Goal: Transaction & Acquisition: Purchase product/service

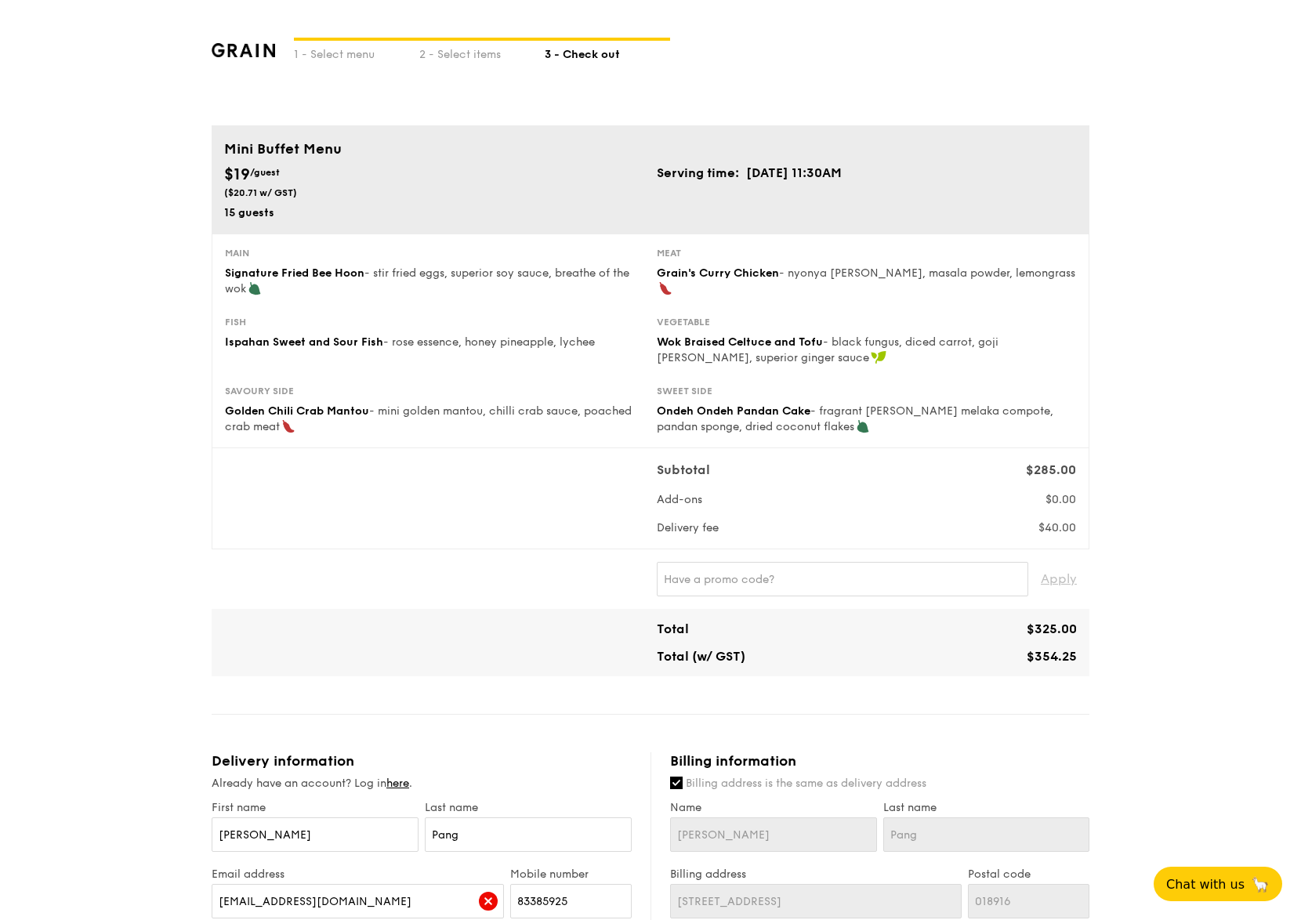
click at [251, 55] on img at bounding box center [243, 50] width 63 height 14
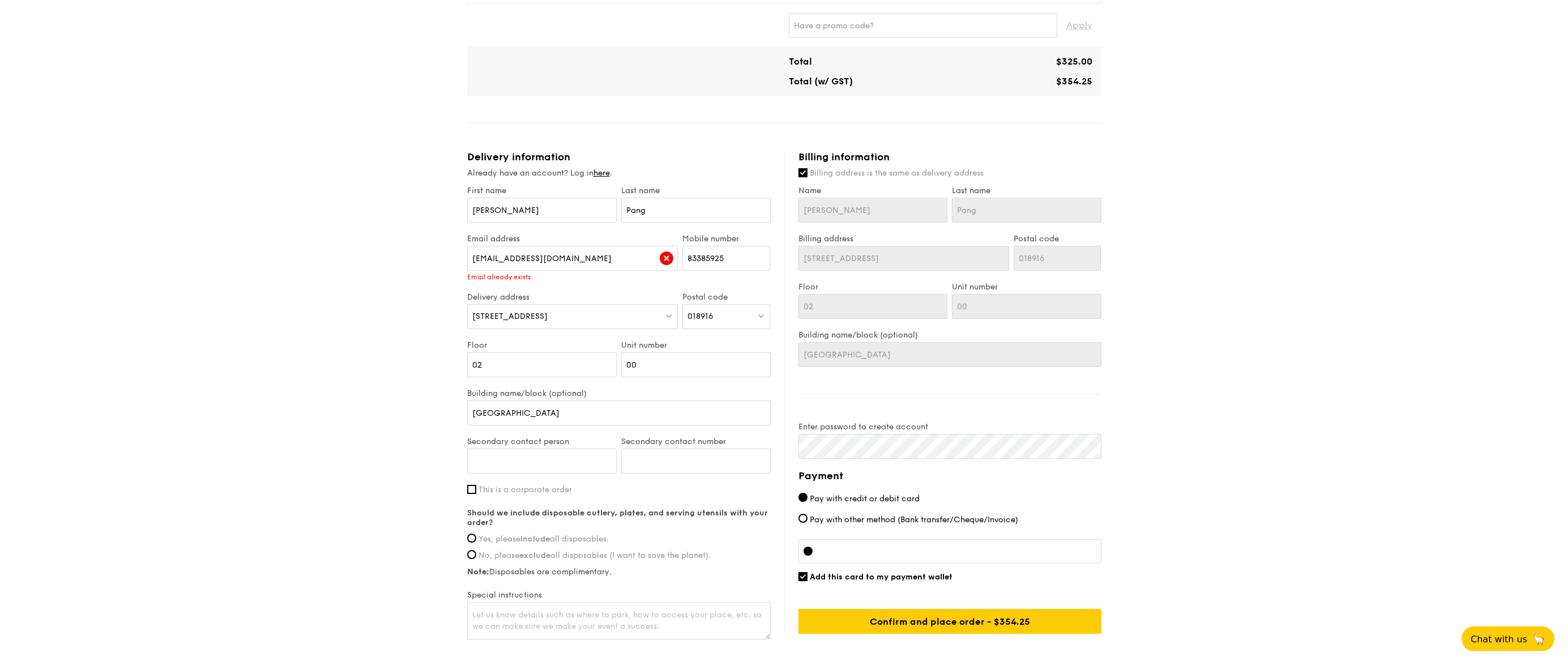
scroll to position [462, 0]
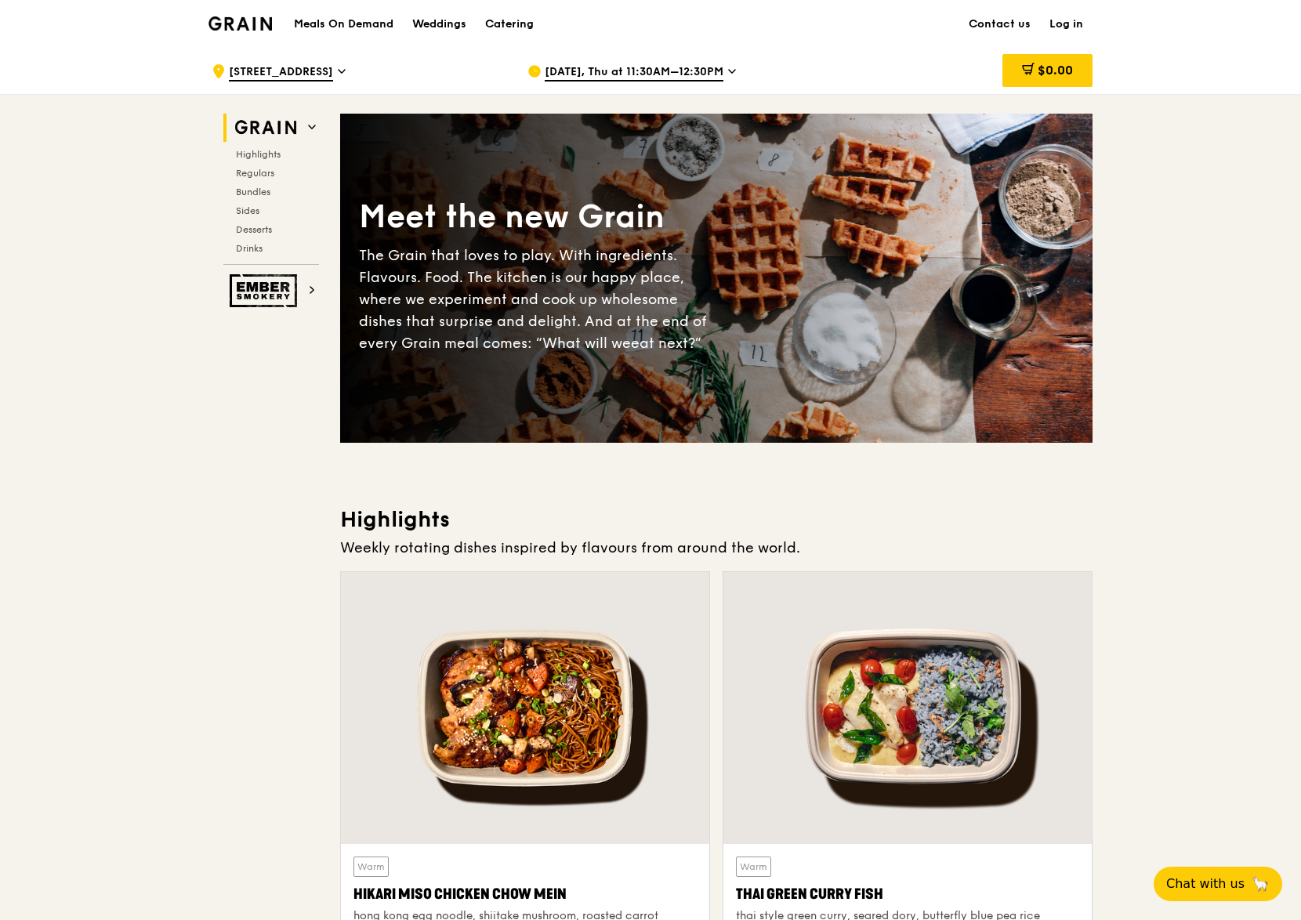
click at [1076, 20] on link "Log in" at bounding box center [1066, 24] width 53 height 47
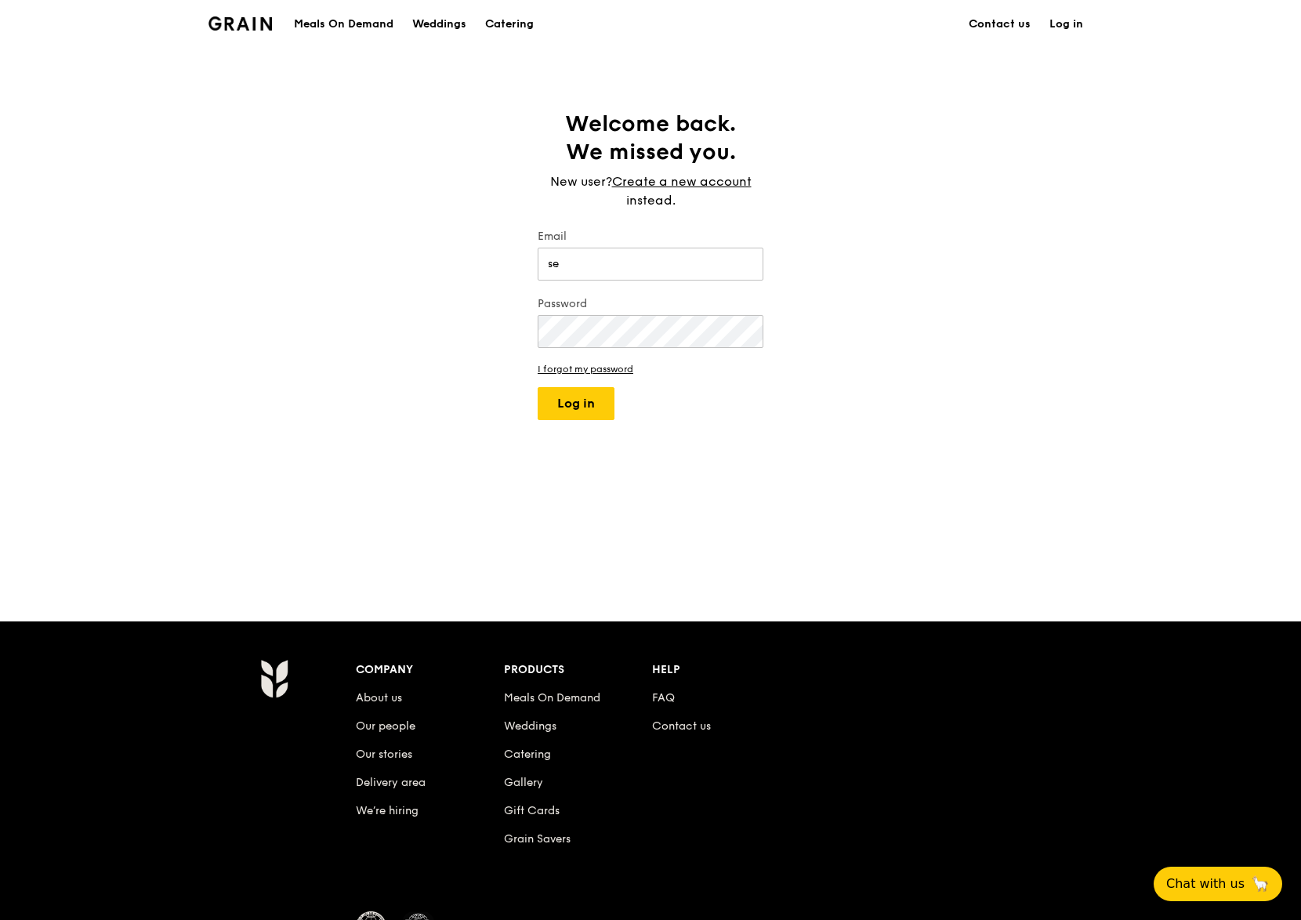
type input "s"
type input "emak2shopping@gmail.com"
click at [538, 387] on button "Log in" at bounding box center [576, 403] width 77 height 33
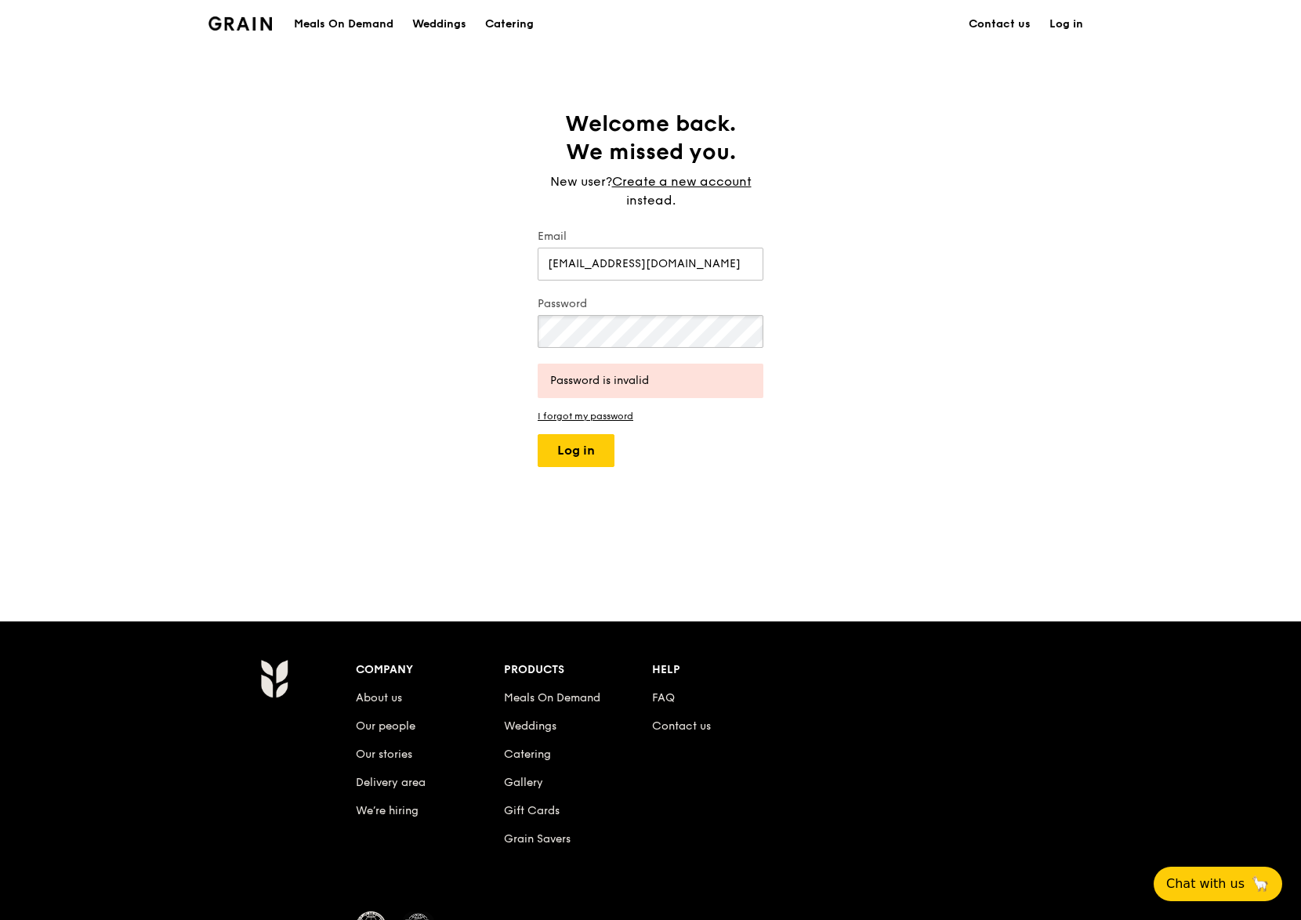
click at [538, 434] on button "Log in" at bounding box center [576, 450] width 77 height 33
click at [599, 419] on link "I forgot my password" at bounding box center [651, 416] width 226 height 11
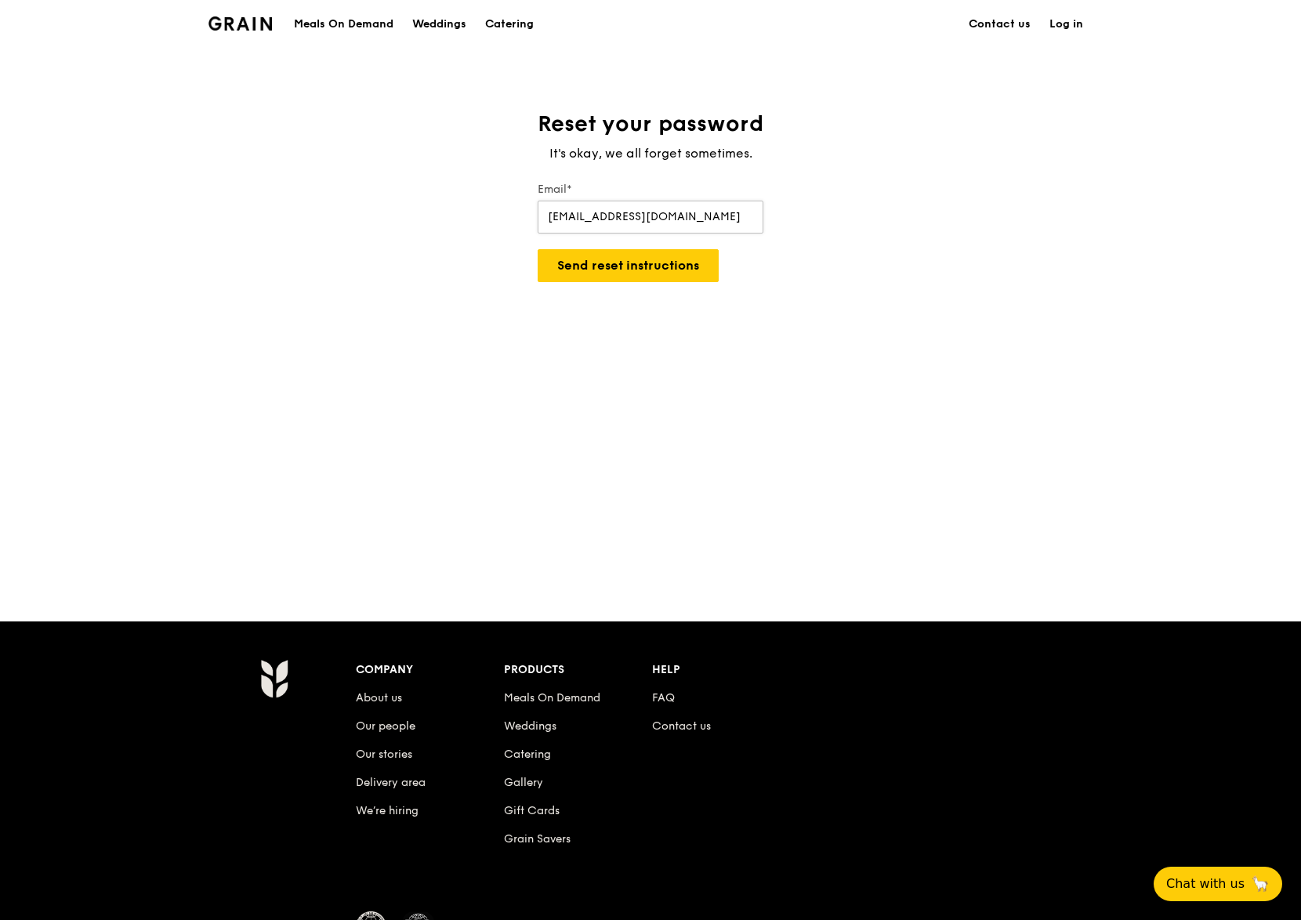
type input "[EMAIL_ADDRESS][DOMAIN_NAME]"
click at [538, 249] on button "Send reset instructions" at bounding box center [628, 265] width 181 height 33
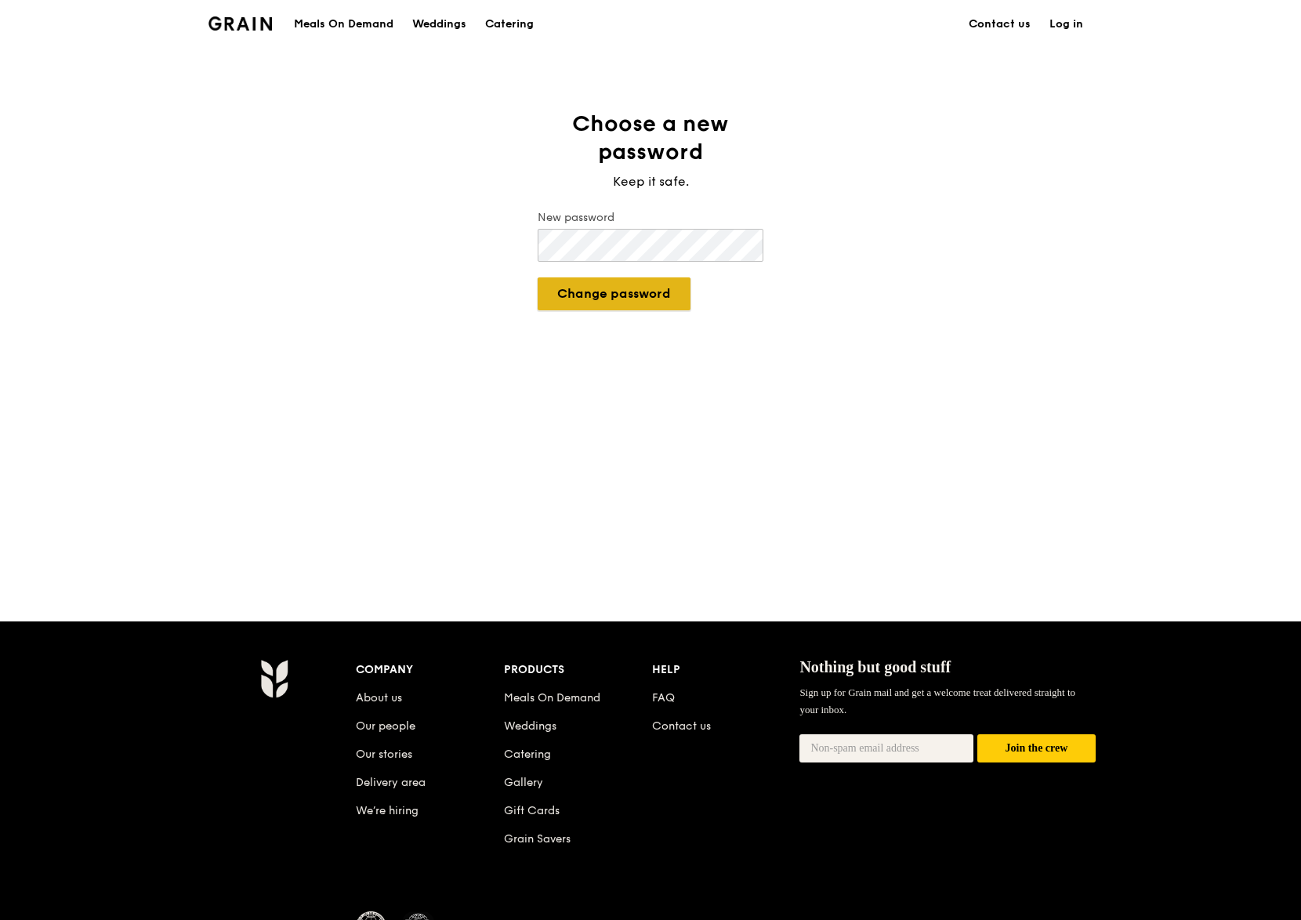
click at [642, 283] on button "Change password" at bounding box center [614, 293] width 153 height 33
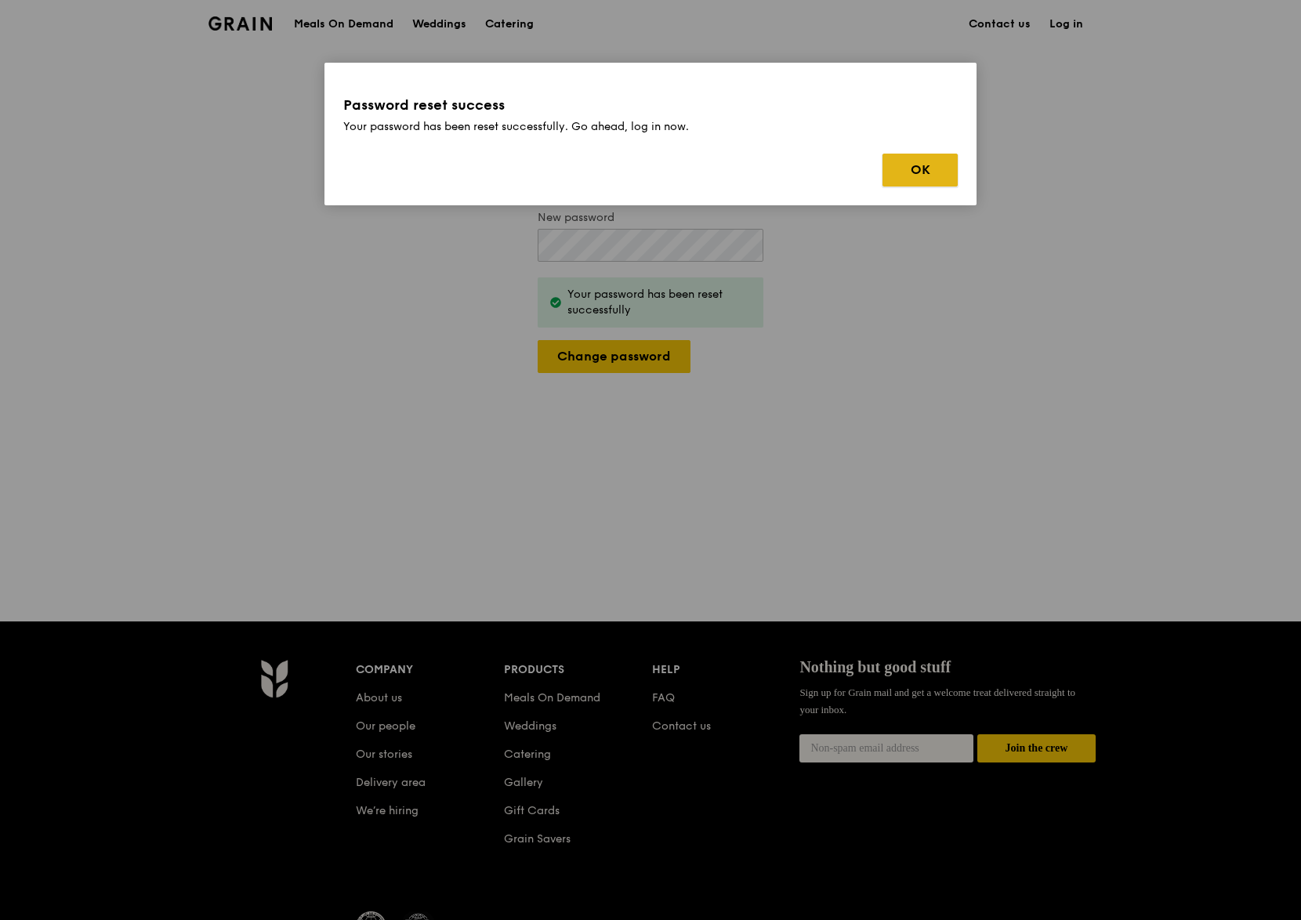
click at [936, 169] on button "OK" at bounding box center [920, 170] width 75 height 33
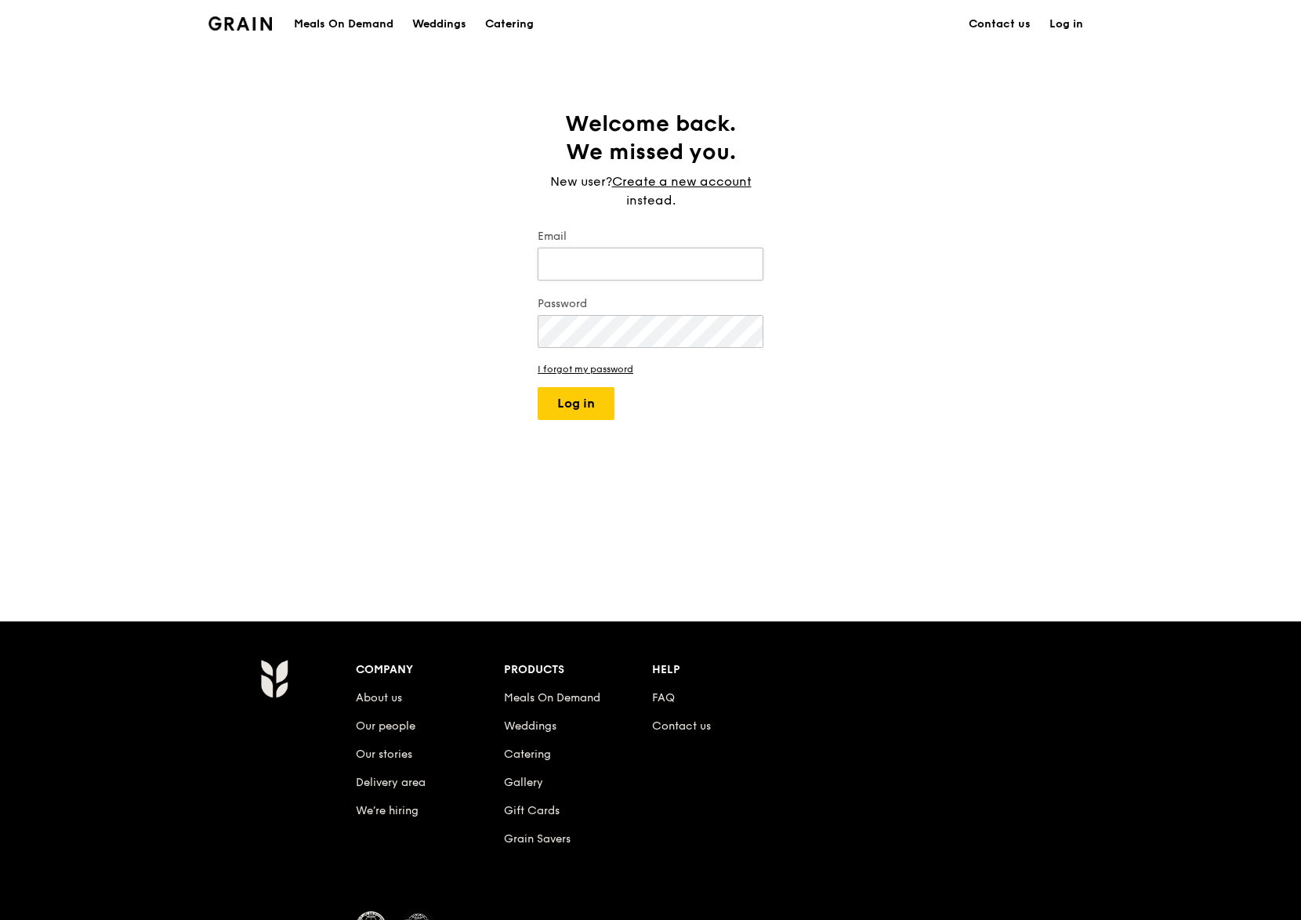
click at [617, 269] on input "Email" at bounding box center [651, 264] width 226 height 33
type input "[EMAIL_ADDRESS][DOMAIN_NAME]"
click at [538, 387] on button "Log in" at bounding box center [576, 403] width 77 height 33
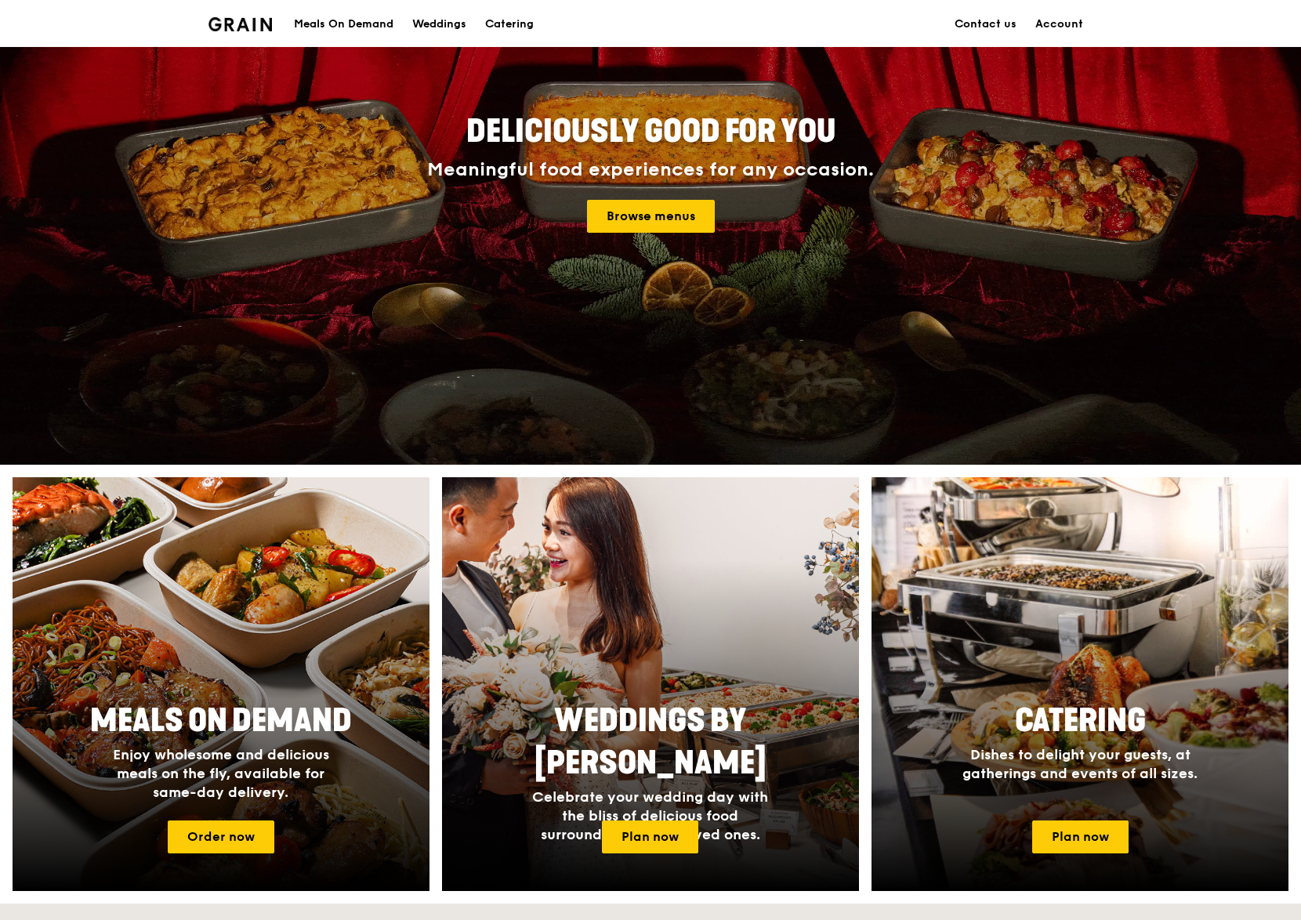
scroll to position [439, 0]
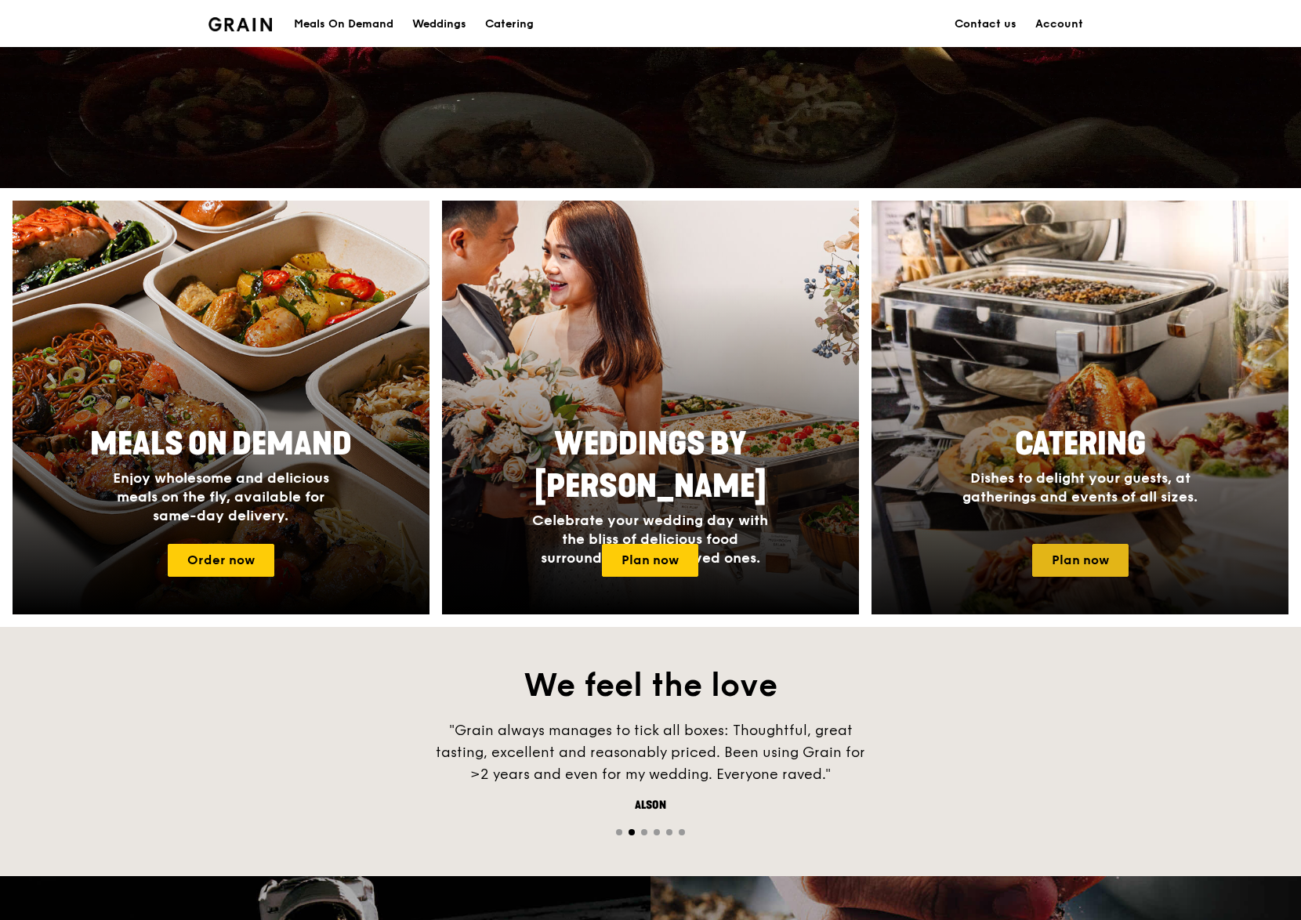
click at [1100, 566] on link "Plan now" at bounding box center [1080, 560] width 96 height 33
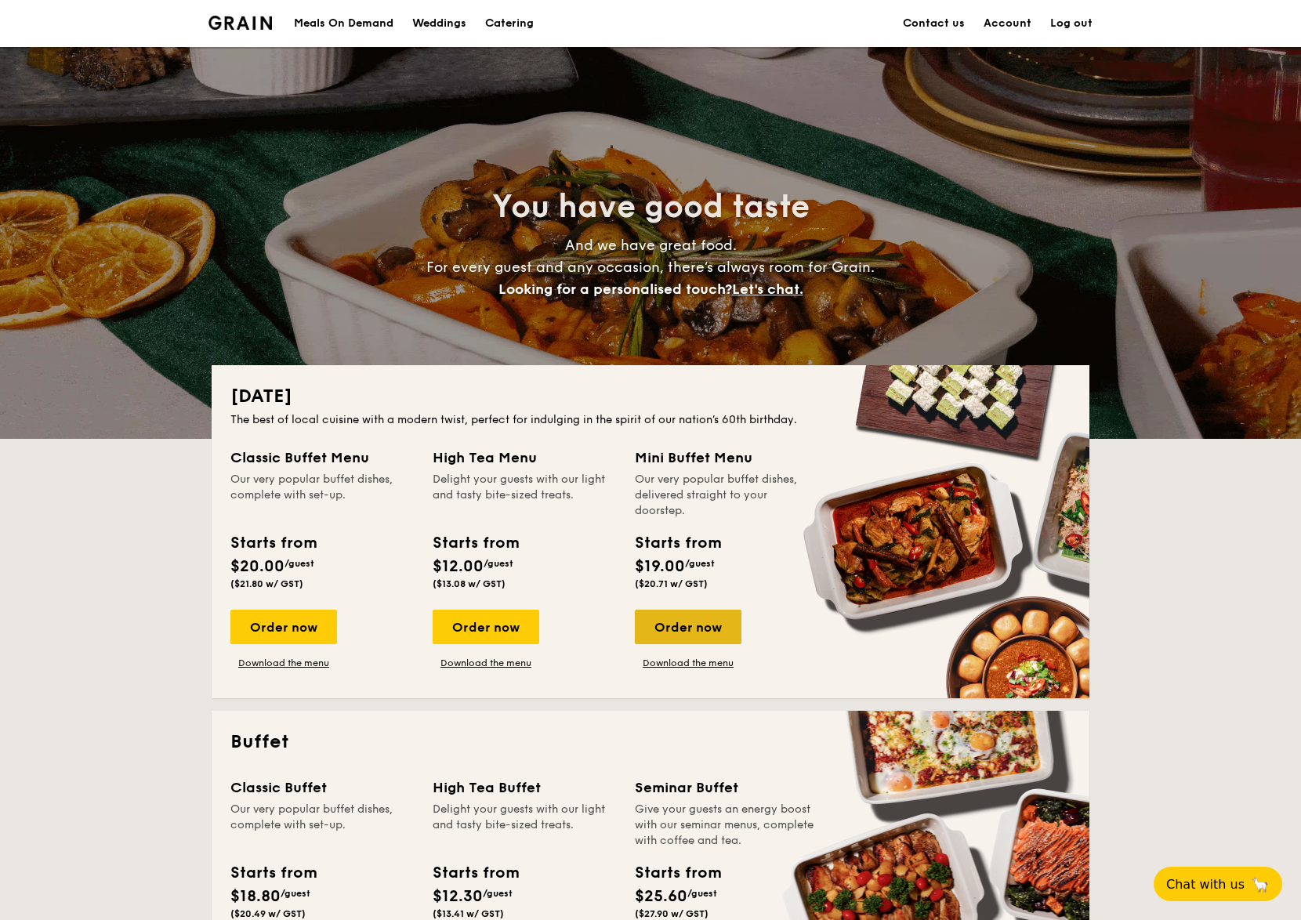
click at [680, 629] on div "Order now" at bounding box center [688, 627] width 107 height 34
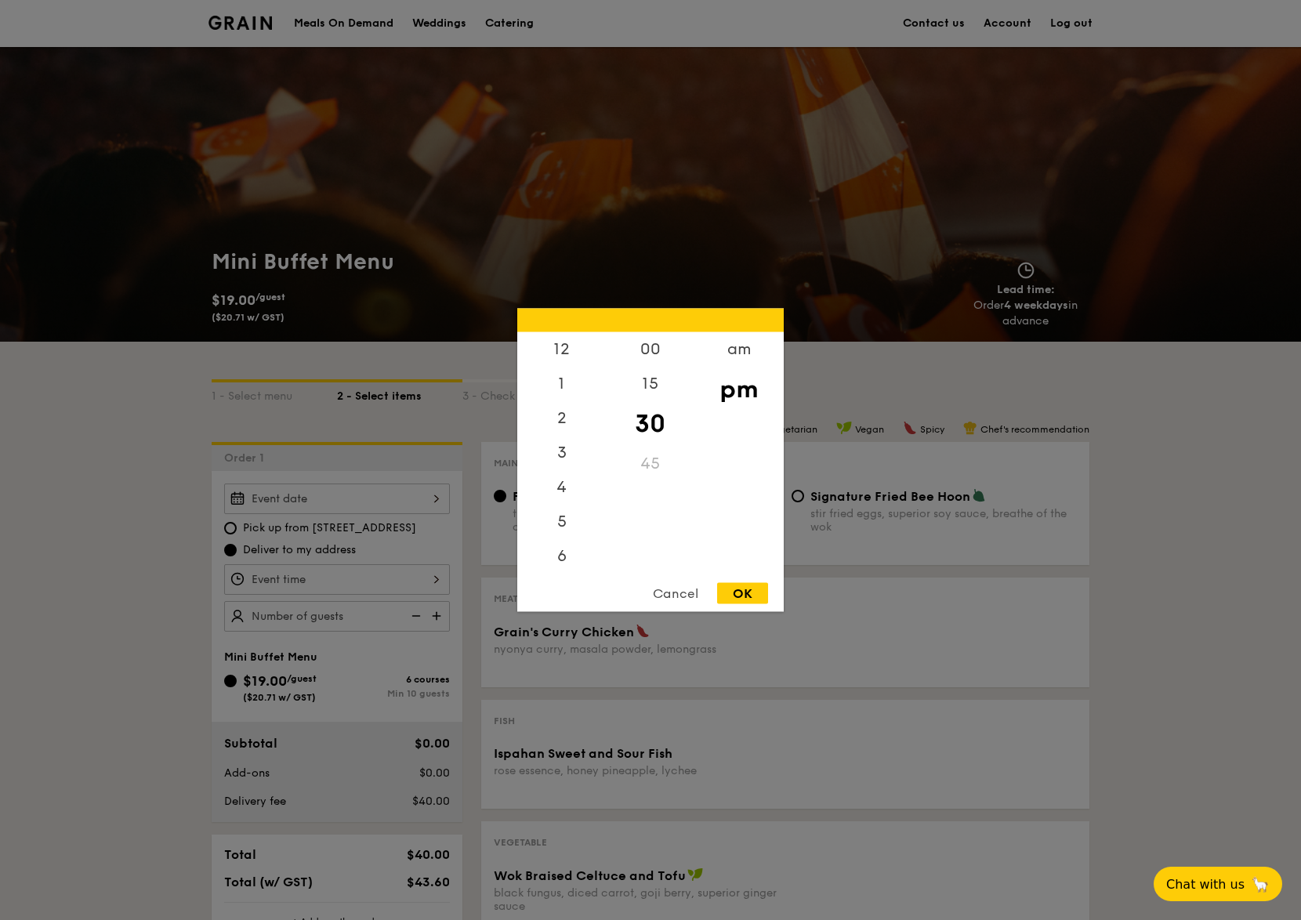
click at [417, 576] on input "Grain's Curry Chicken nyonya curry, masala powder, lemongrass" at bounding box center [337, 579] width 226 height 31
click at [741, 343] on div "am" at bounding box center [738, 354] width 89 height 45
click at [546, 561] on div "11" at bounding box center [561, 549] width 89 height 45
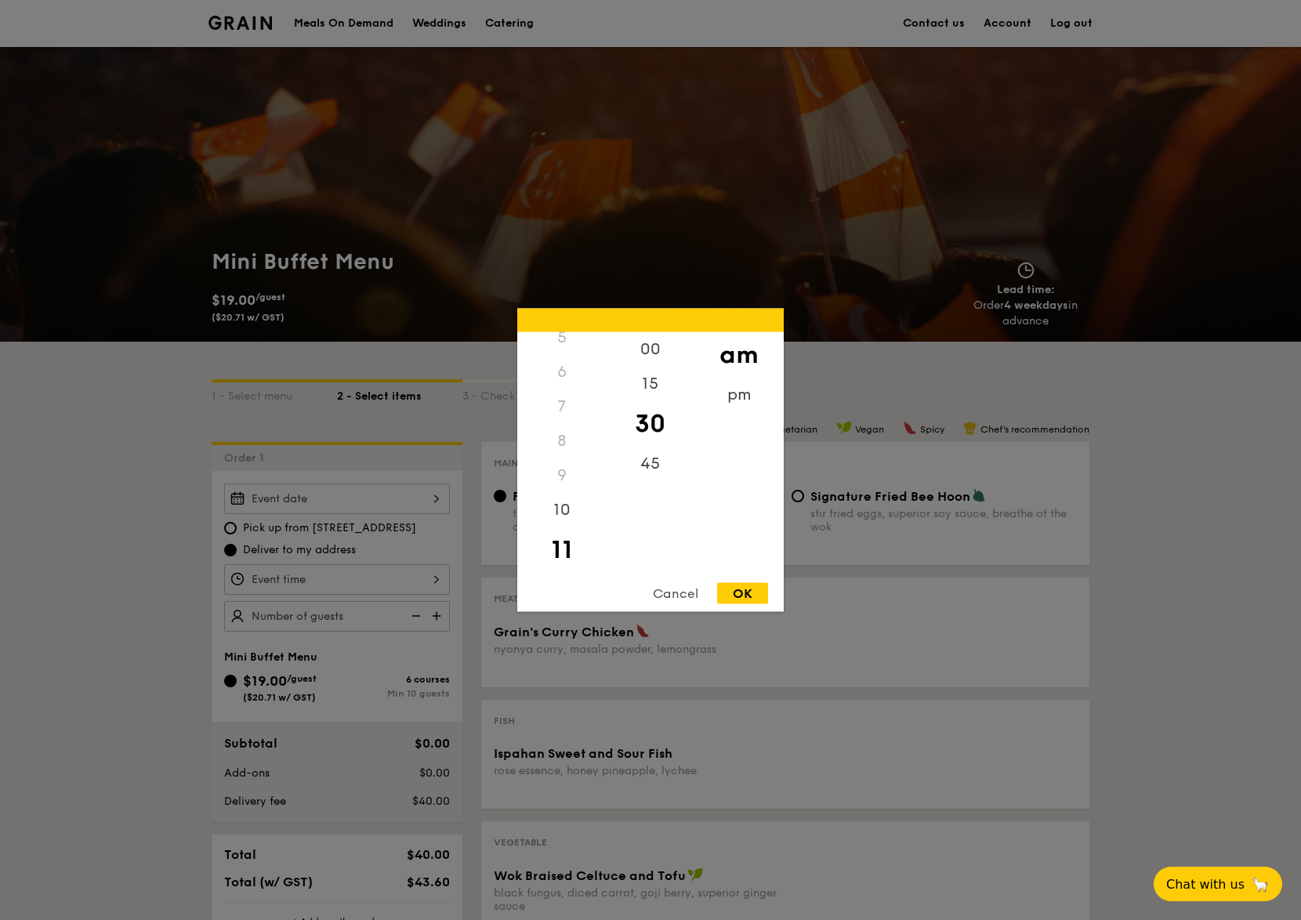
click at [744, 587] on div "OK" at bounding box center [742, 593] width 51 height 21
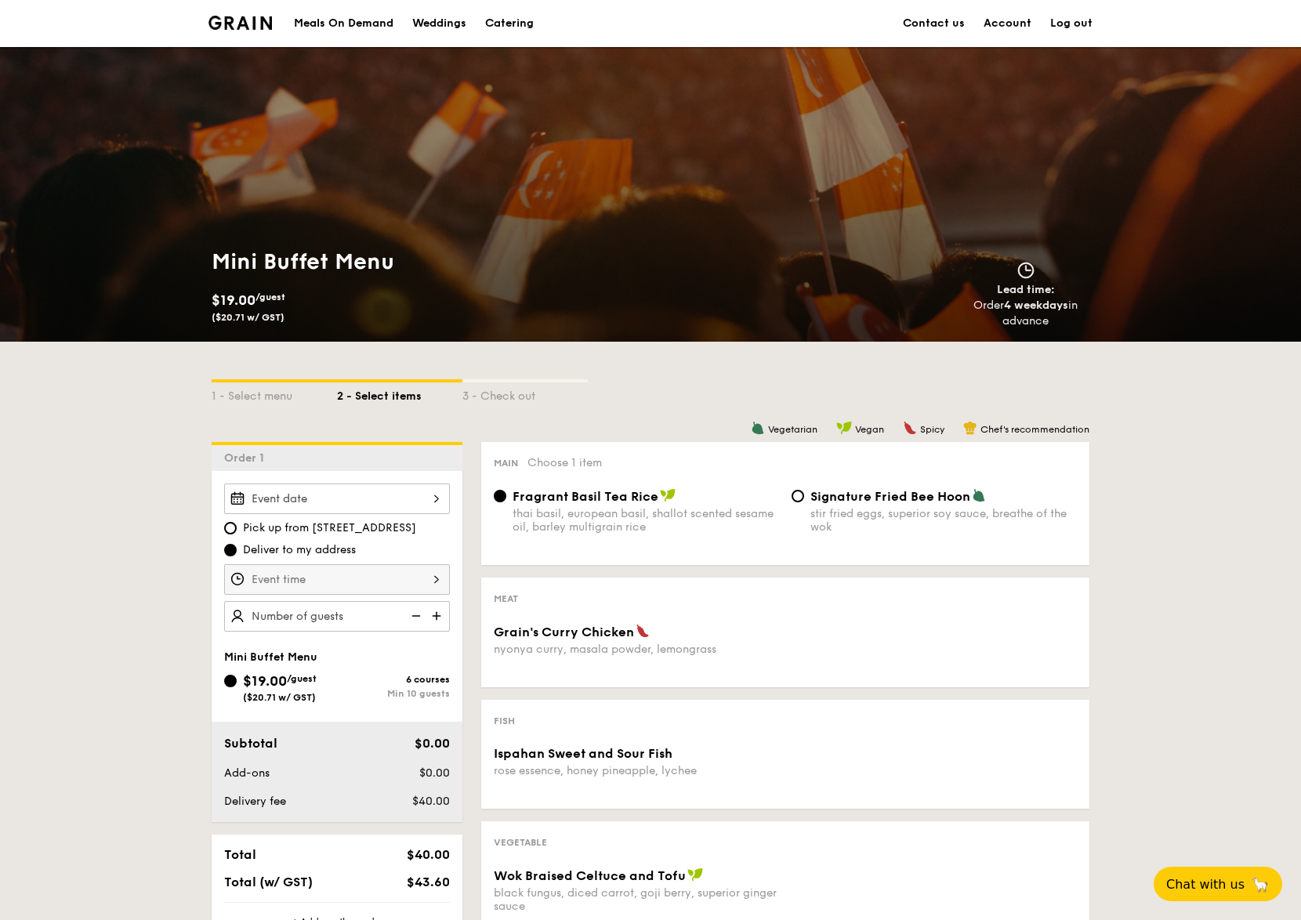
type input "11:30AM"
click at [371, 506] on input "Grain's Curry Chicken nyonya curry, masala powder, lemongrass" at bounding box center [337, 499] width 226 height 31
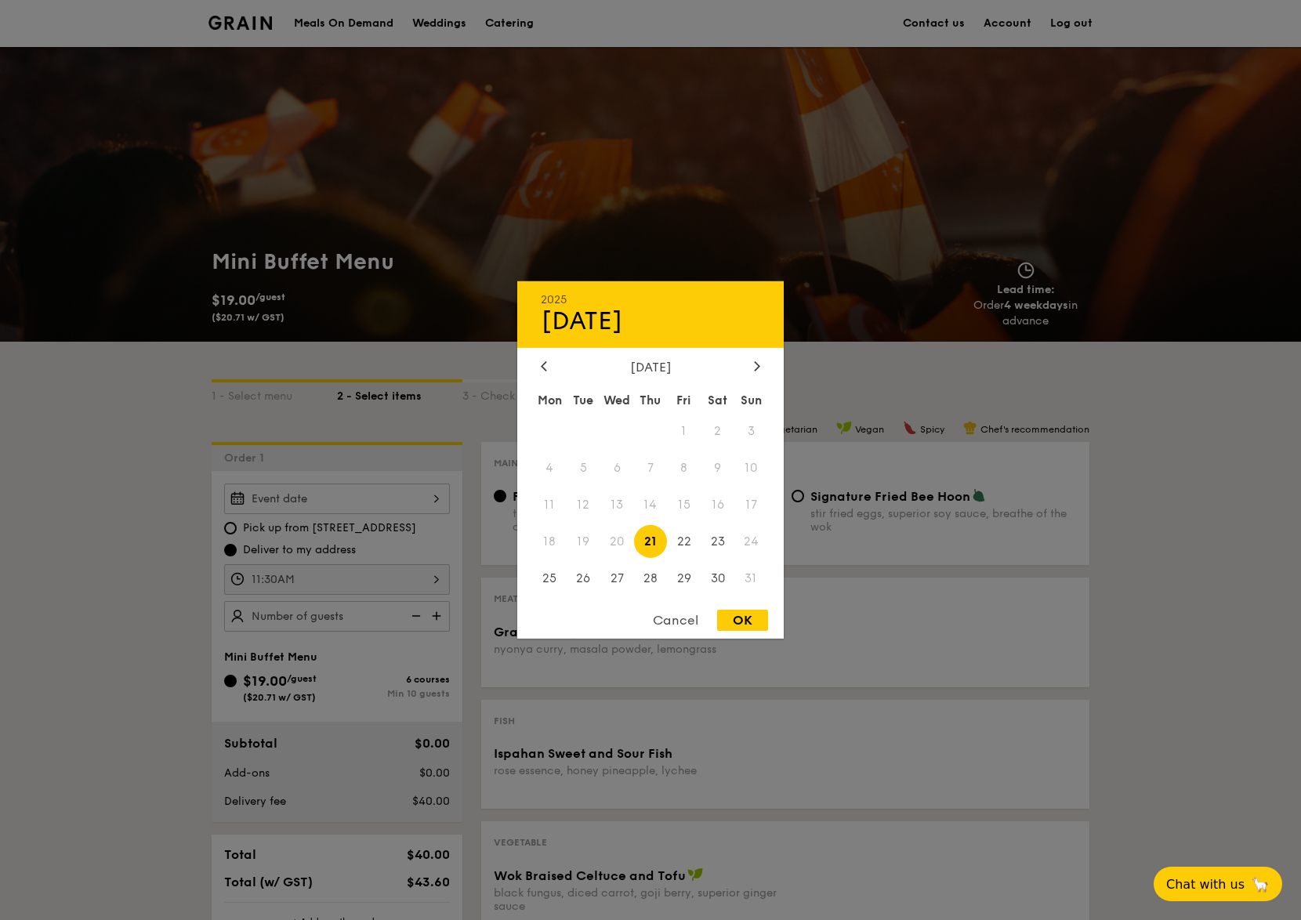
click at [654, 542] on span "21" at bounding box center [651, 541] width 34 height 34
click at [734, 622] on div "OK" at bounding box center [742, 620] width 51 height 21
type input "[DATE]"
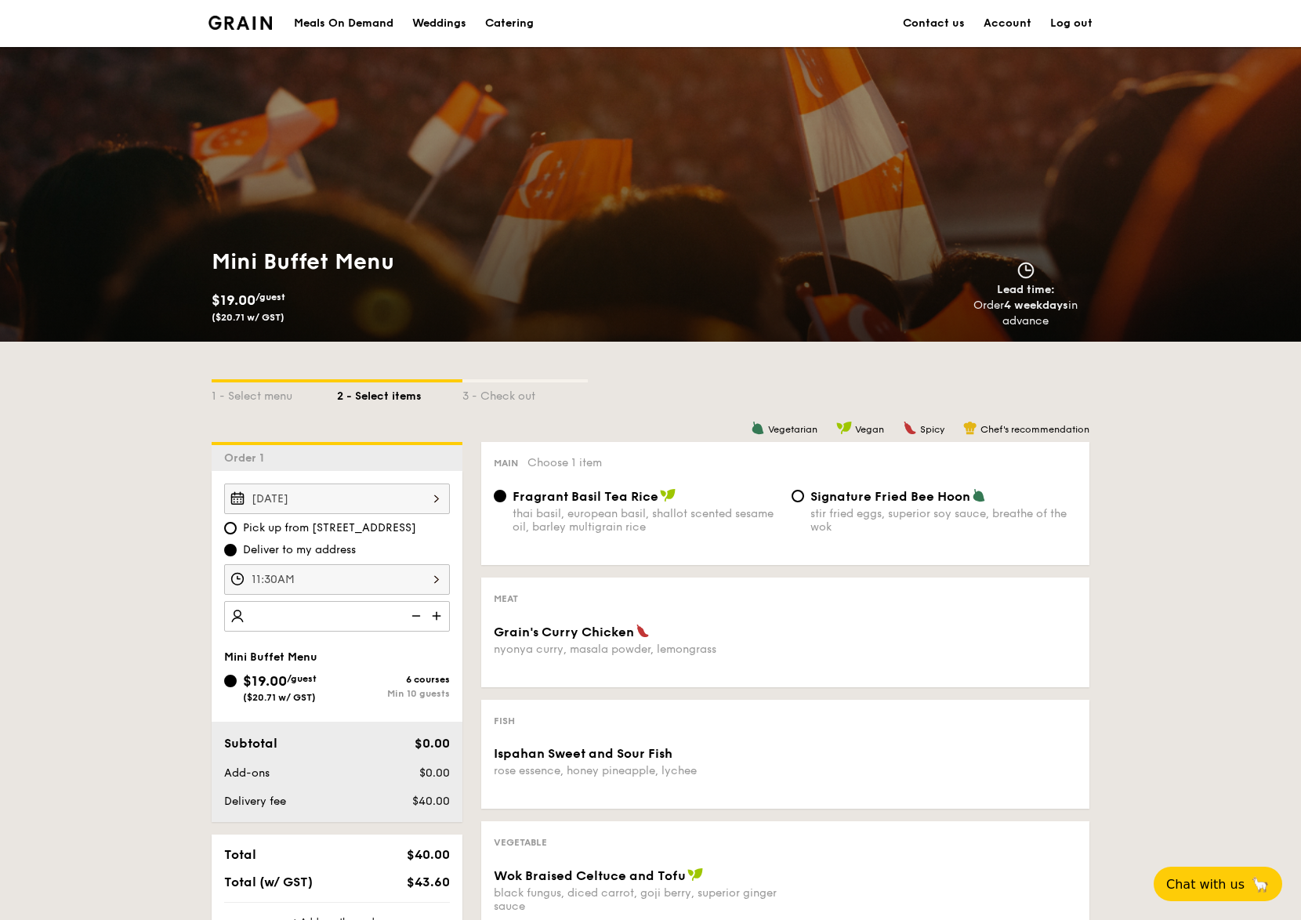
click at [336, 624] on div at bounding box center [337, 616] width 226 height 31
type input "10 guests"
click at [190, 681] on div "1 - Select menu 2 - Select items 3 - Check out Order 1 [DATE] Pick up from [STR…" at bounding box center [650, 785] width 1301 height 886
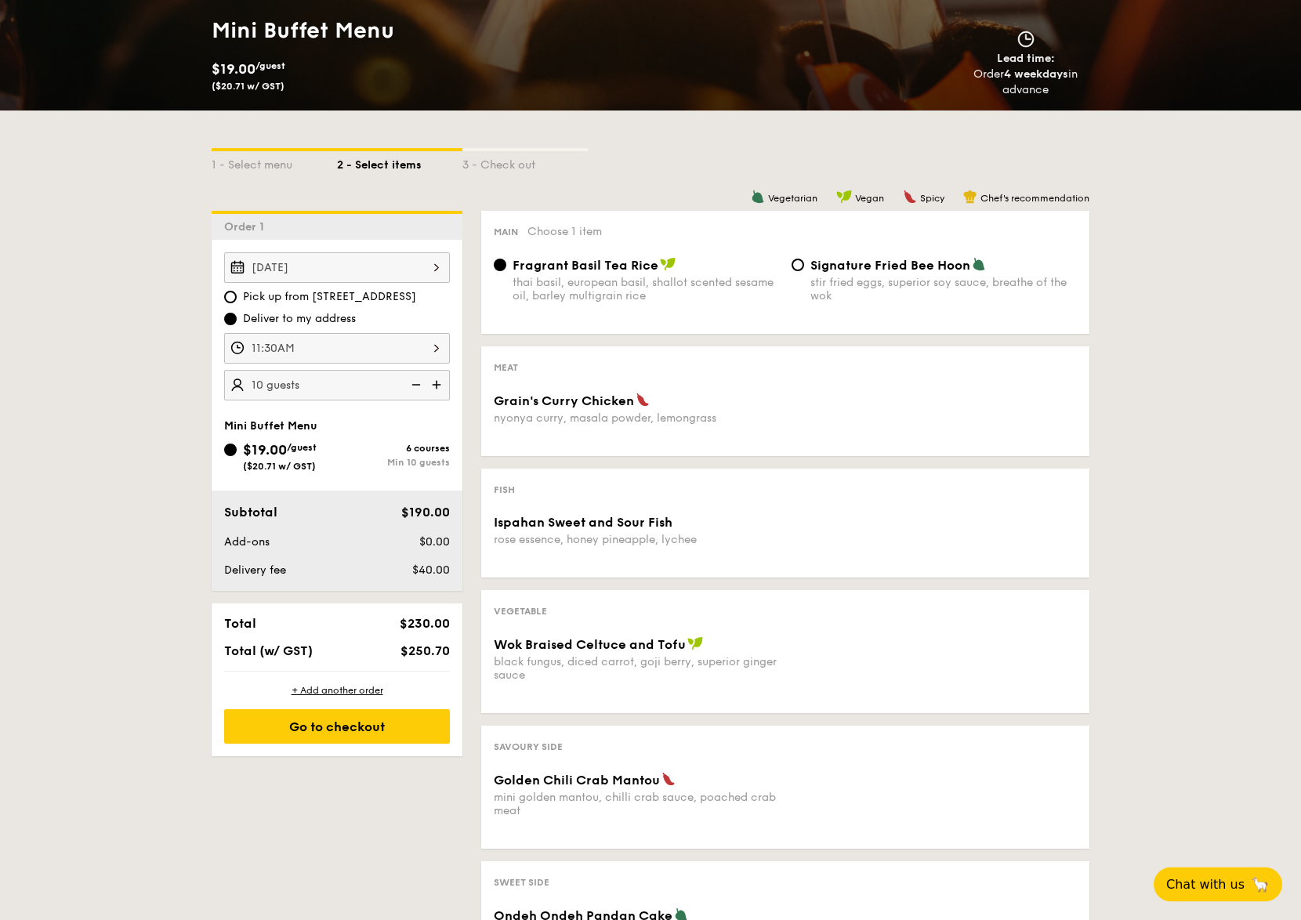
scroll to position [326, 0]
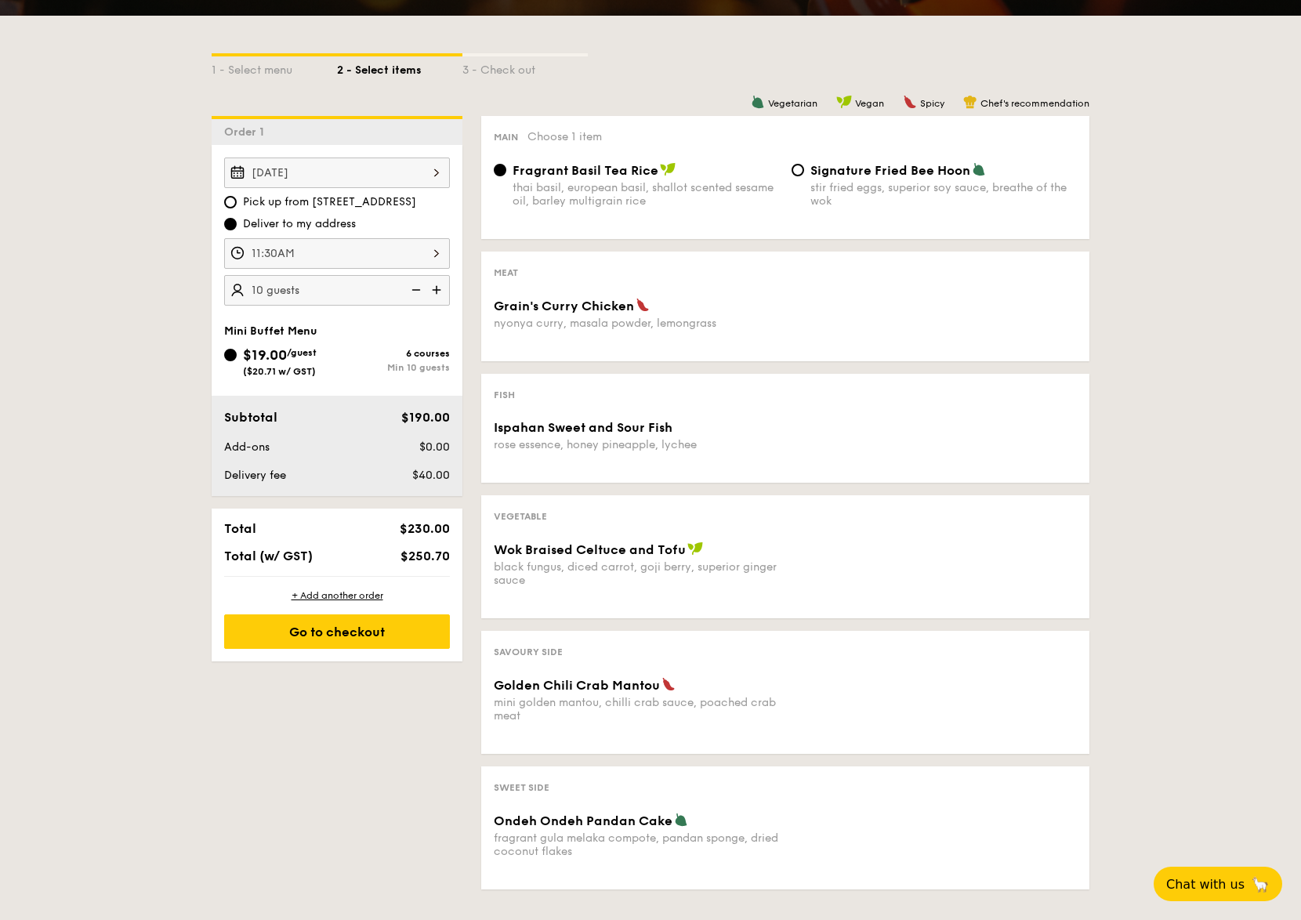
click at [805, 172] on div "Signature Fried Bee Hoon stir fried eggs, superior soy sauce, breathe of the wok" at bounding box center [934, 184] width 298 height 45
click at [799, 172] on input "Signature Fried Bee Hoon stir fried eggs, superior soy sauce, breathe of the wok" at bounding box center [798, 170] width 13 height 13
radio input "true"
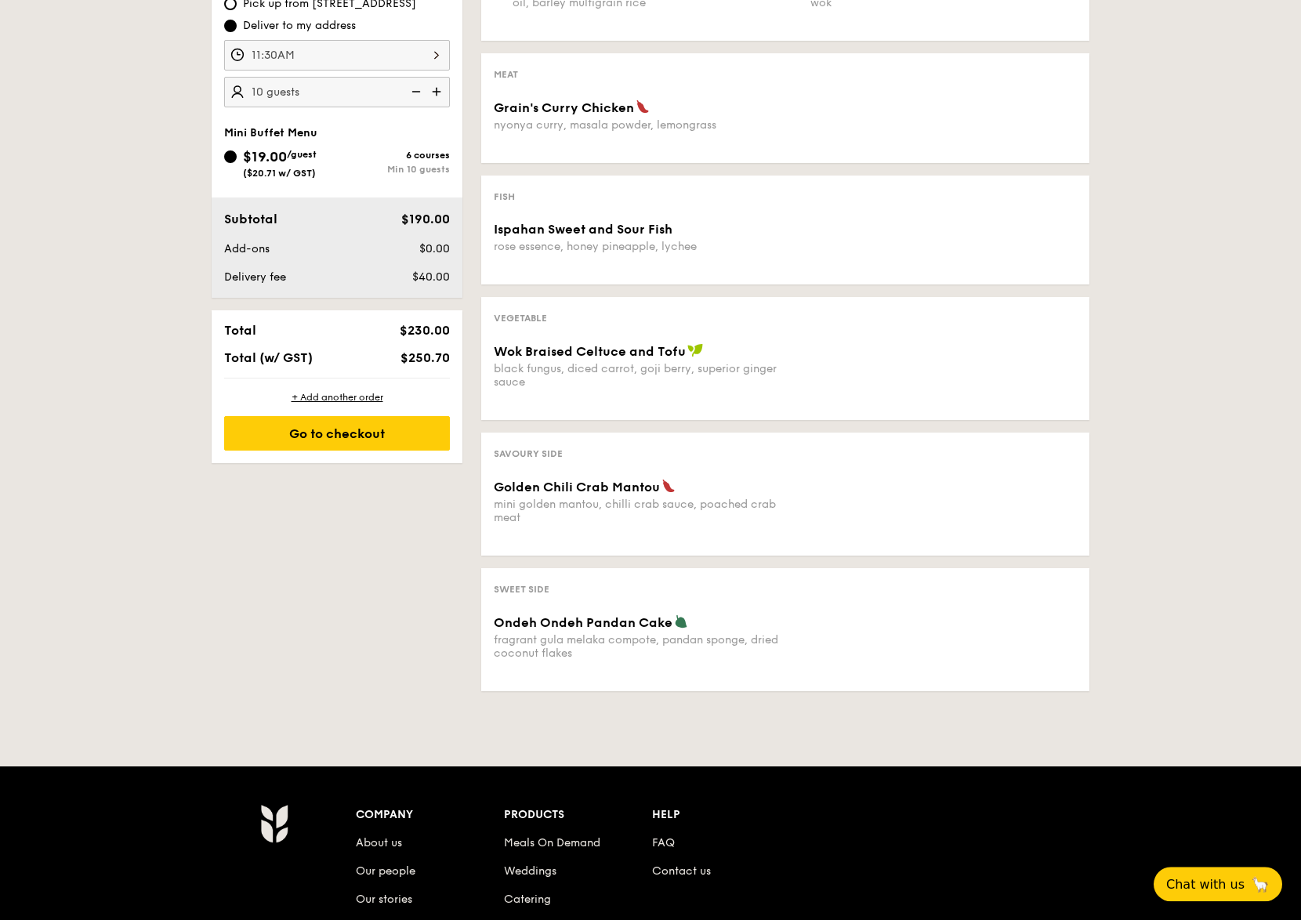
scroll to position [314, 0]
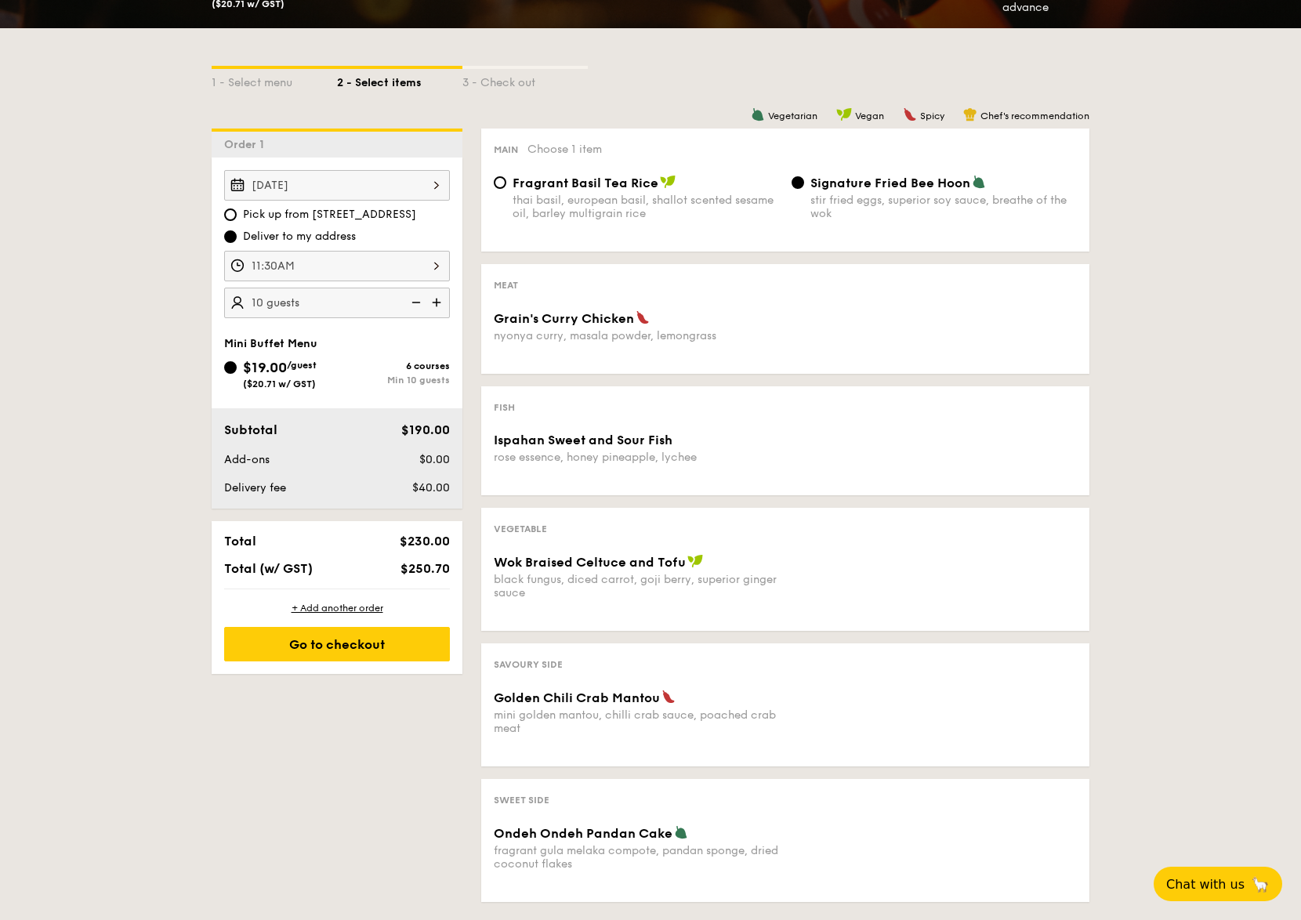
click at [765, 196] on div "thai basil, european basil, shallot scented sesame oil, barley multigrain rice" at bounding box center [646, 207] width 266 height 27
click at [506, 189] on input "Fragrant Basil Tea Rice thai basil, european basil, shallot scented sesame oil,…" at bounding box center [500, 182] width 13 height 13
radio input "true"
click at [803, 183] on input "Signature Fried Bee Hoon stir fried eggs, superior soy sauce, breathe of the wok" at bounding box center [798, 182] width 13 height 13
radio input "true"
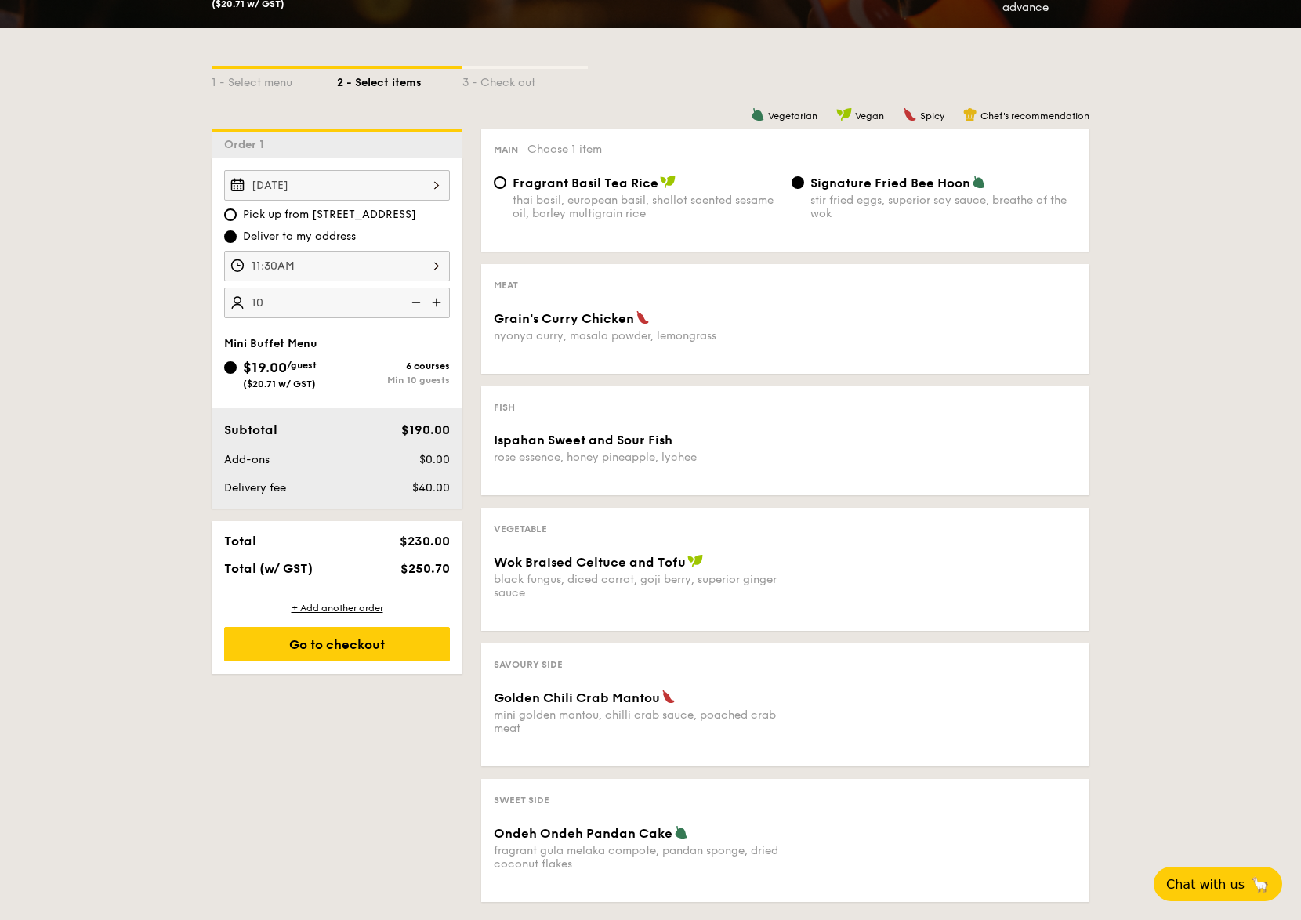
click at [307, 301] on div "10" at bounding box center [337, 303] width 226 height 31
click at [434, 303] on img at bounding box center [438, 303] width 24 height 30
click at [416, 304] on img at bounding box center [415, 303] width 24 height 30
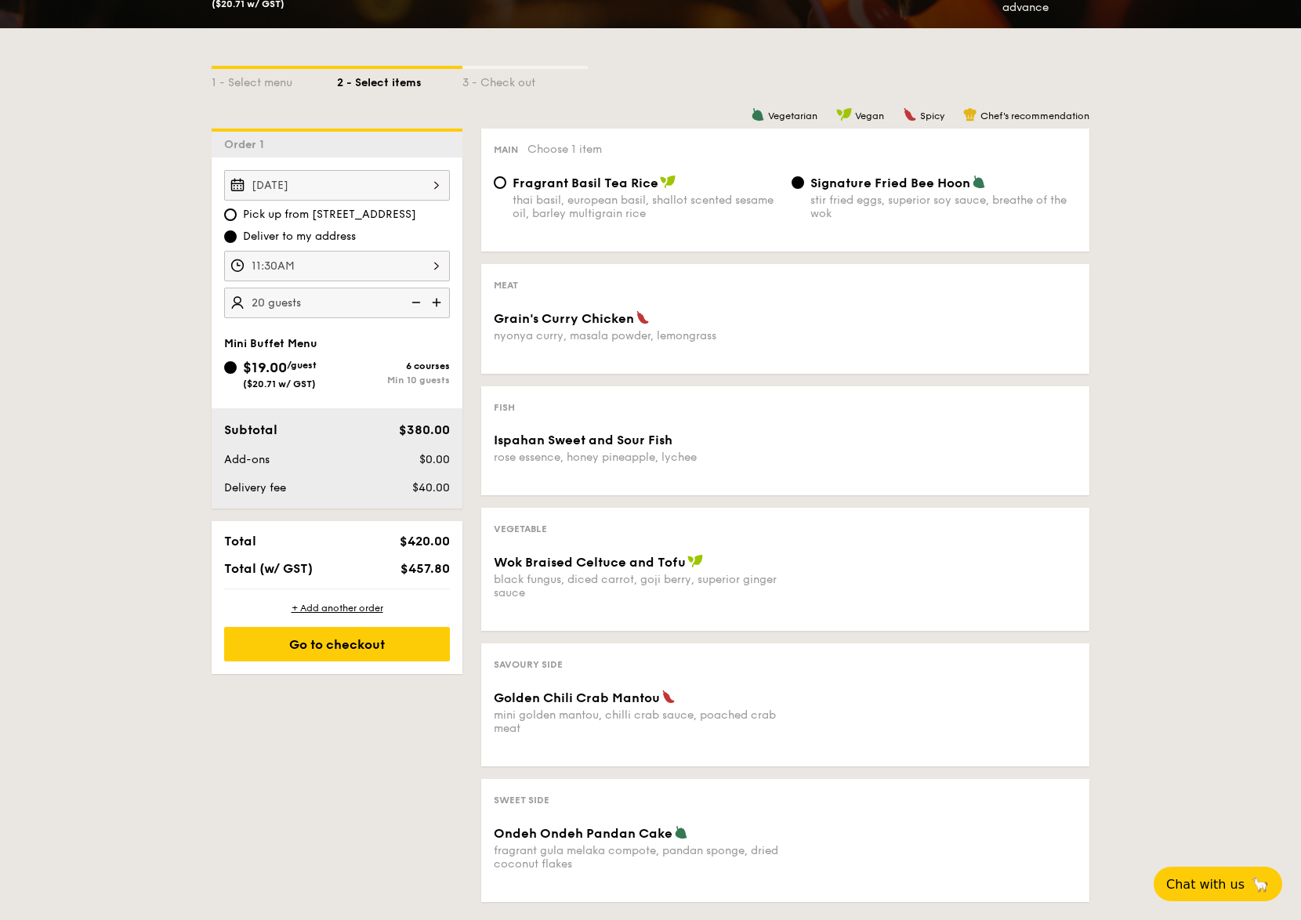
click at [416, 304] on img at bounding box center [415, 303] width 24 height 30
type input "15 guests"
click at [802, 183] on input "Signature Fried Bee Hoon stir fried eggs, superior soy sauce, breathe of the wok" at bounding box center [798, 182] width 13 height 13
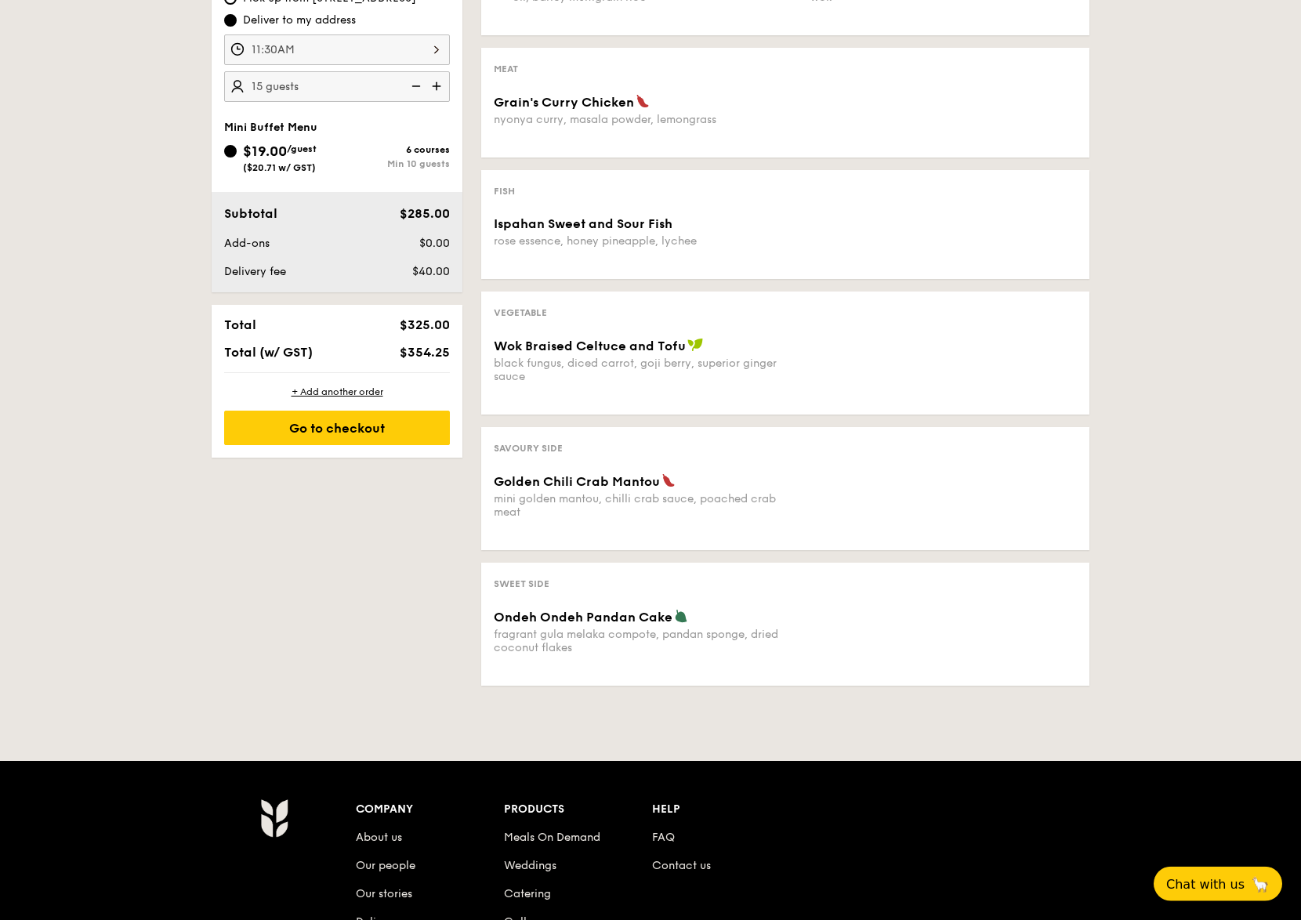
scroll to position [752, 0]
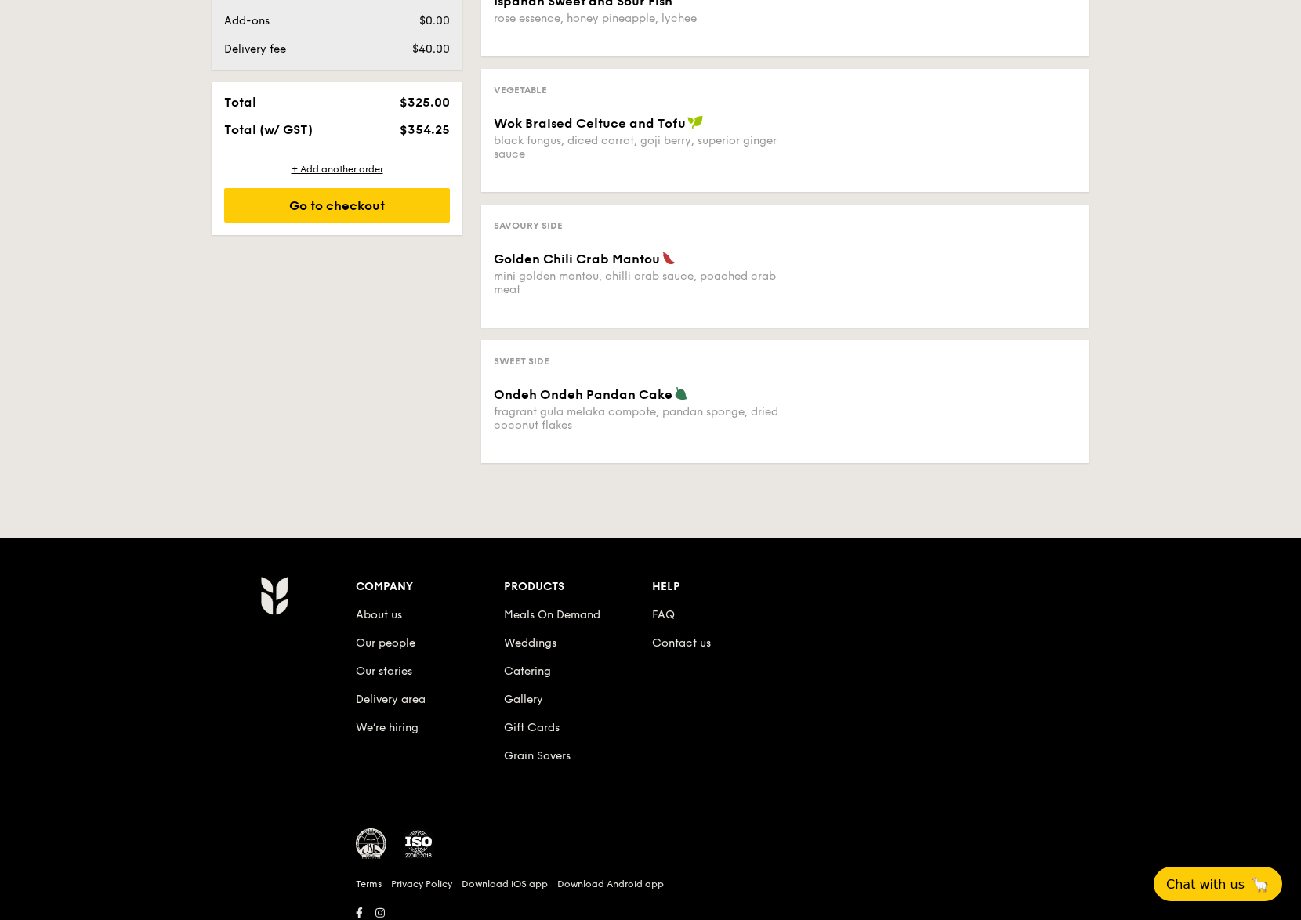
click at [357, 226] on div "+ Add another order Go to checkout" at bounding box center [337, 192] width 251 height 85
click at [358, 216] on div "Go to checkout" at bounding box center [337, 205] width 226 height 34
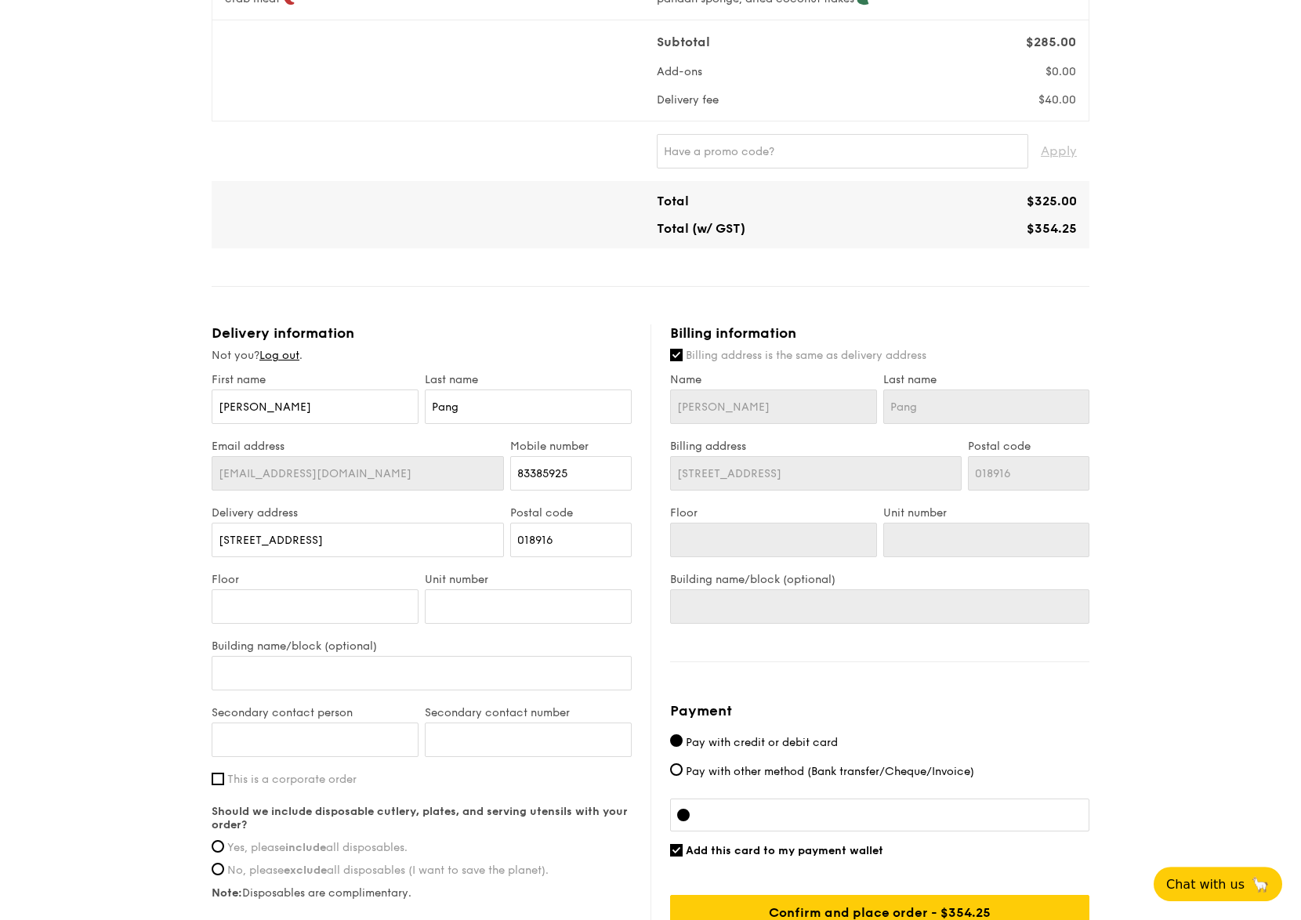
scroll to position [439, 0]
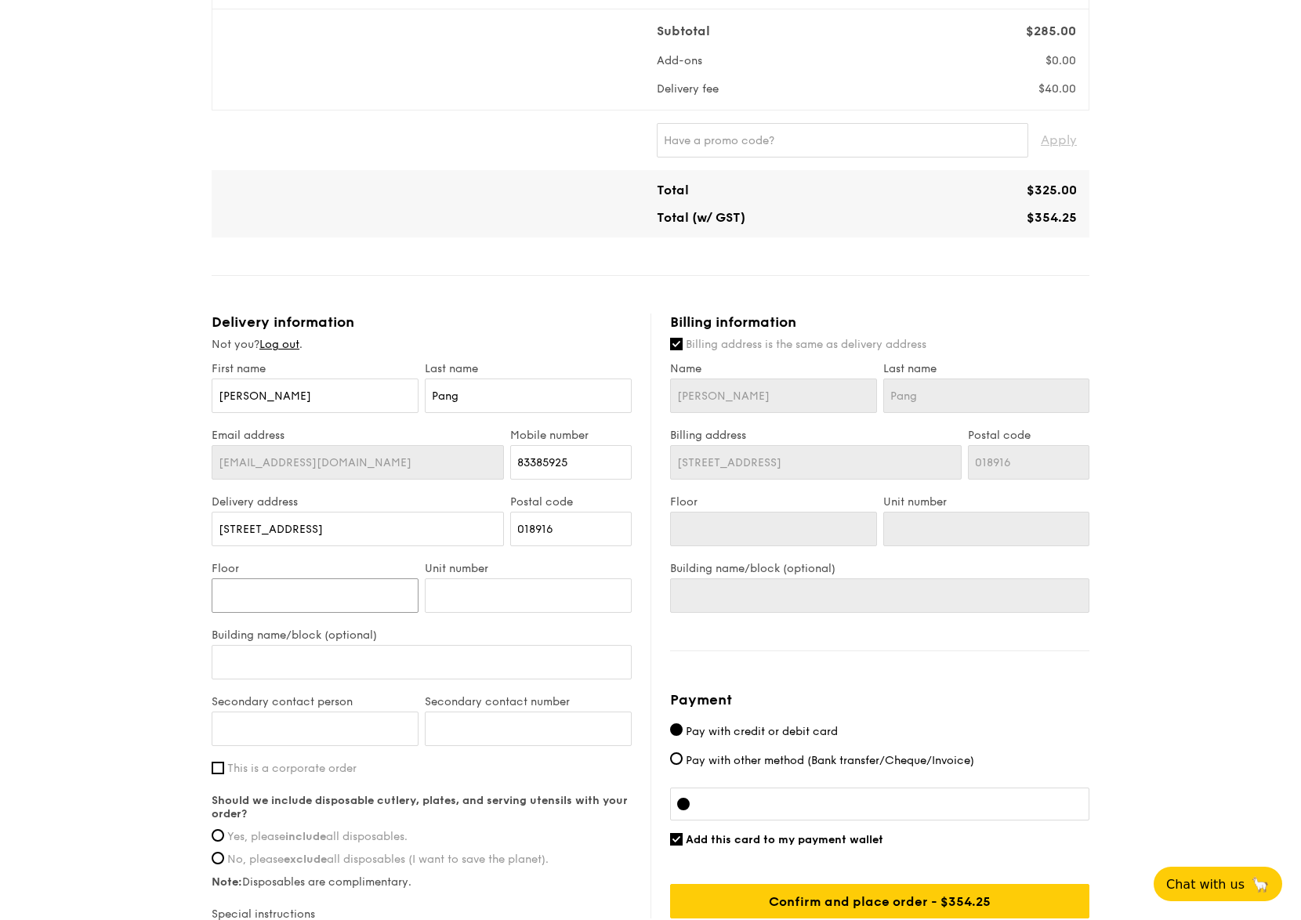
click at [300, 605] on input "Floor" at bounding box center [315, 595] width 207 height 34
type input "0"
type input "02"
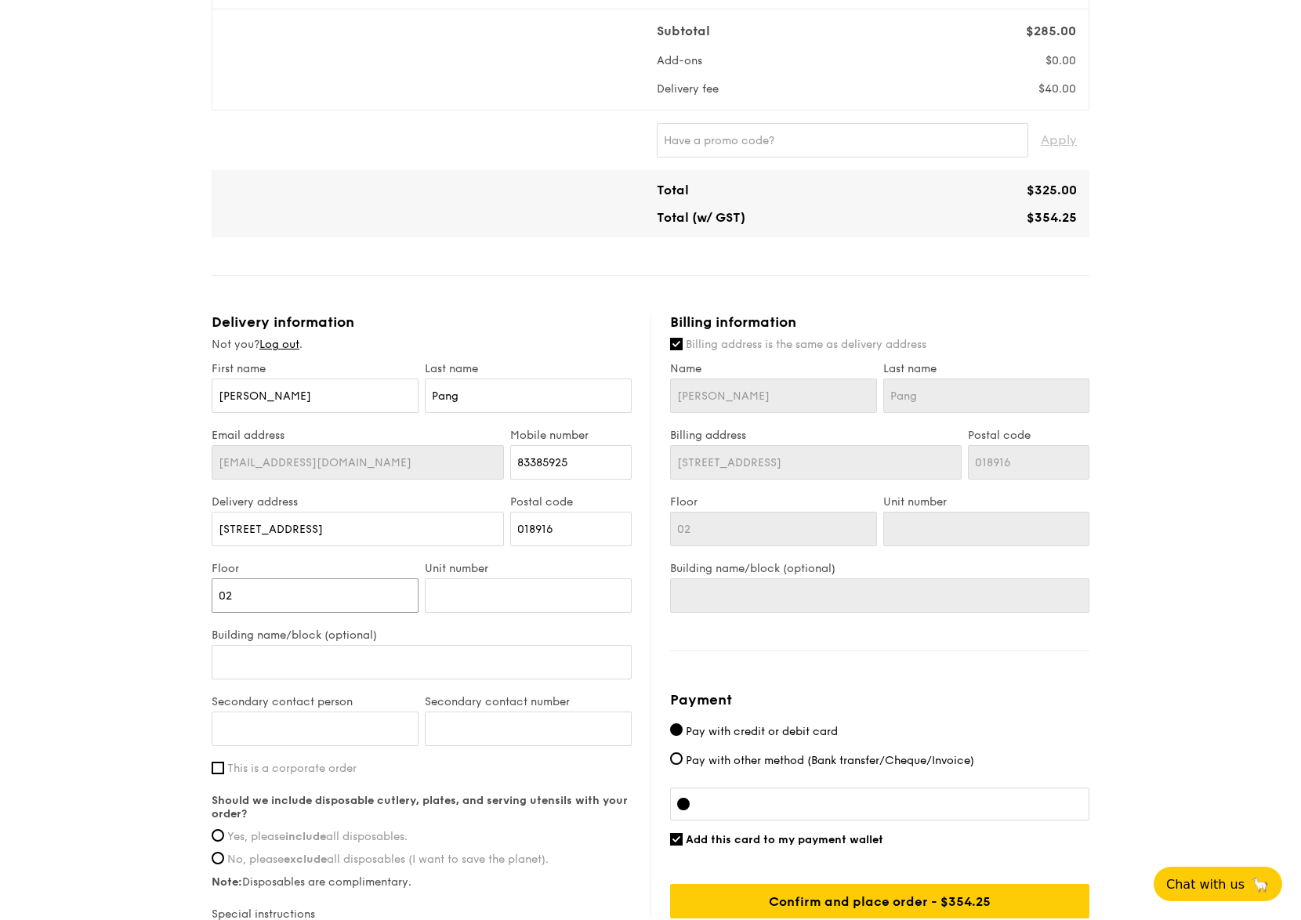
type input "02"
type input "0"
type input "00"
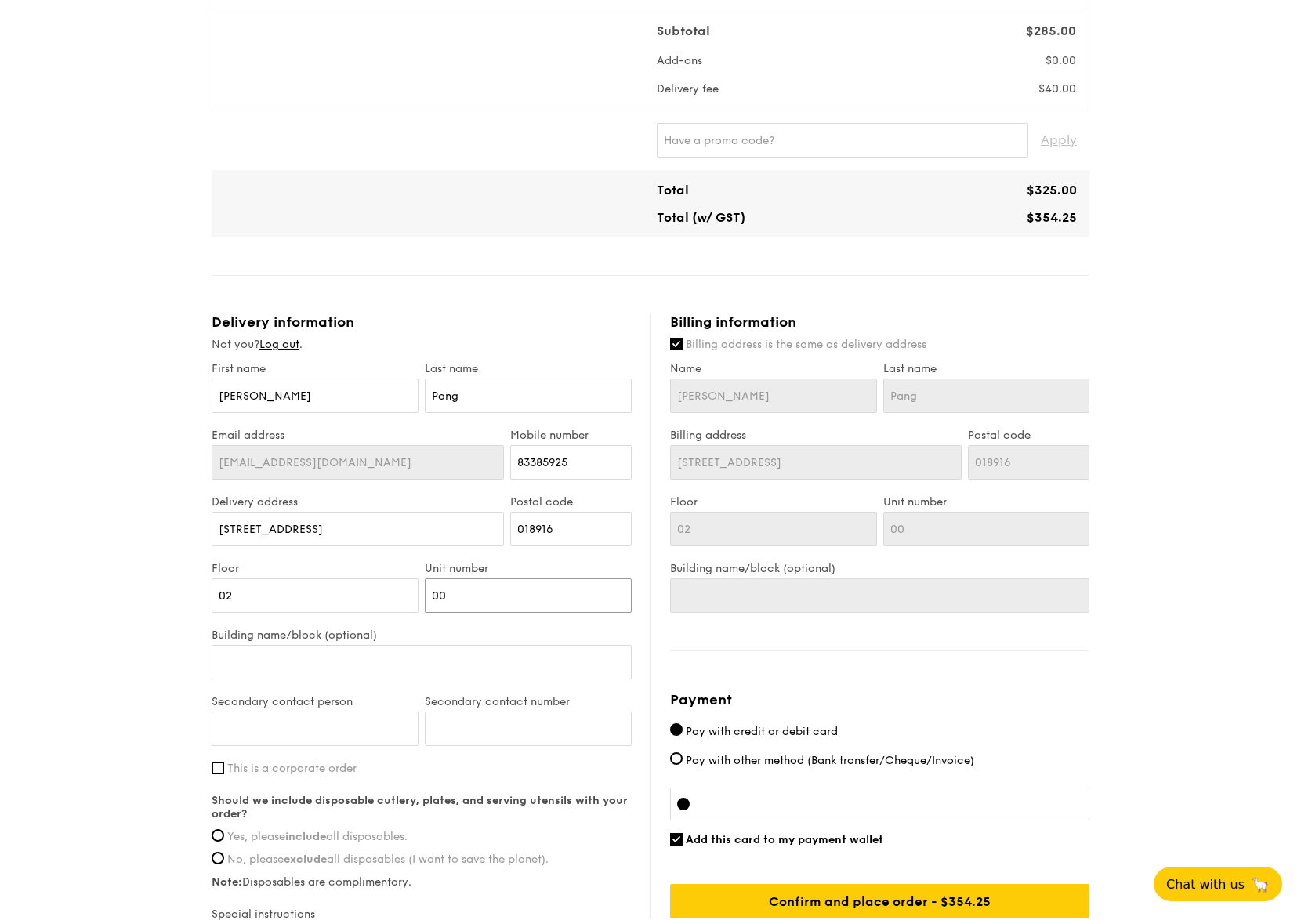
type input "00"
click at [252, 666] on input "Building name/block (optional)" at bounding box center [422, 662] width 420 height 34
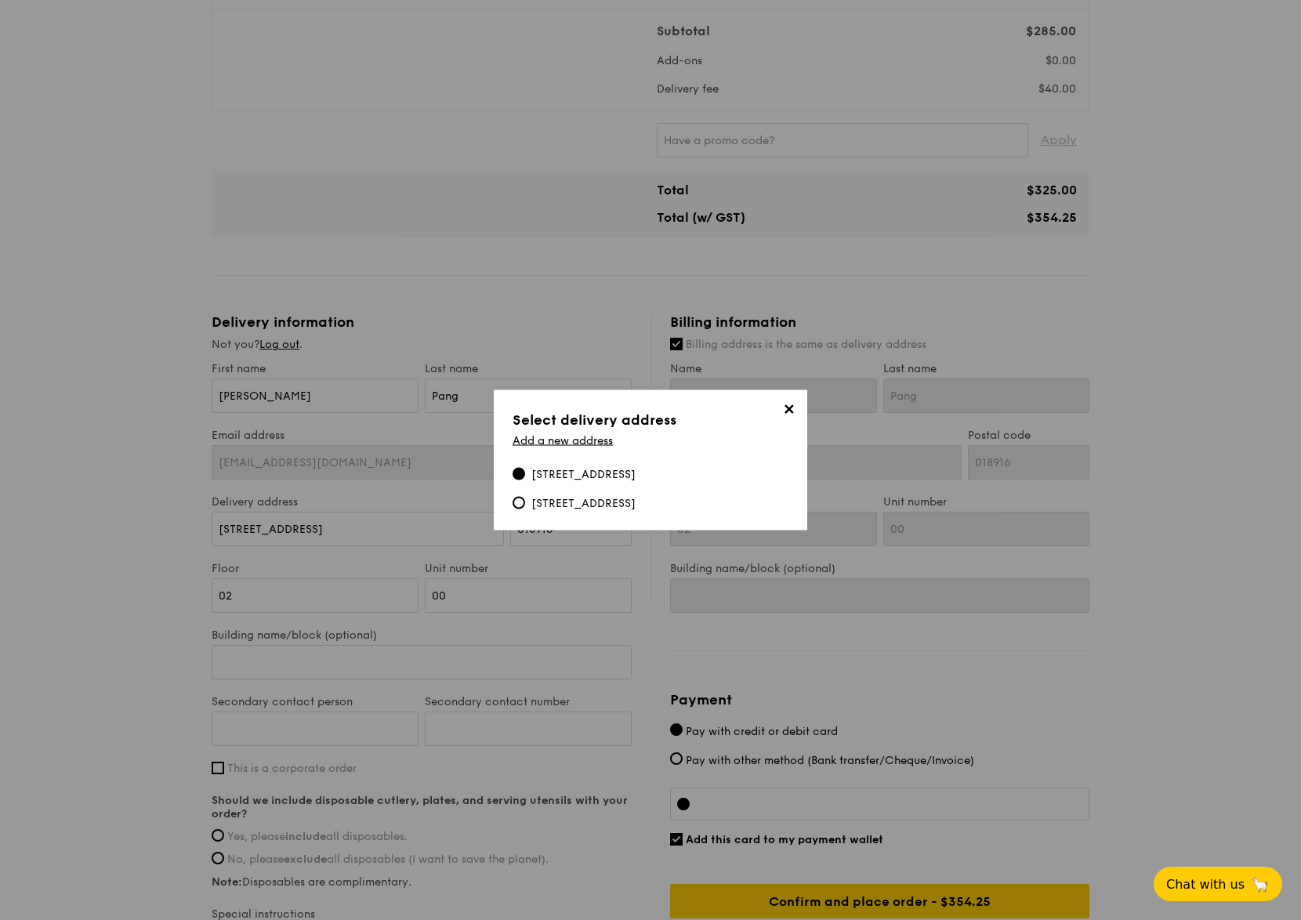
click at [622, 477] on div "[STREET_ADDRESS]" at bounding box center [583, 475] width 104 height 16
click at [525, 477] on input "[STREET_ADDRESS]" at bounding box center [519, 474] width 13 height 13
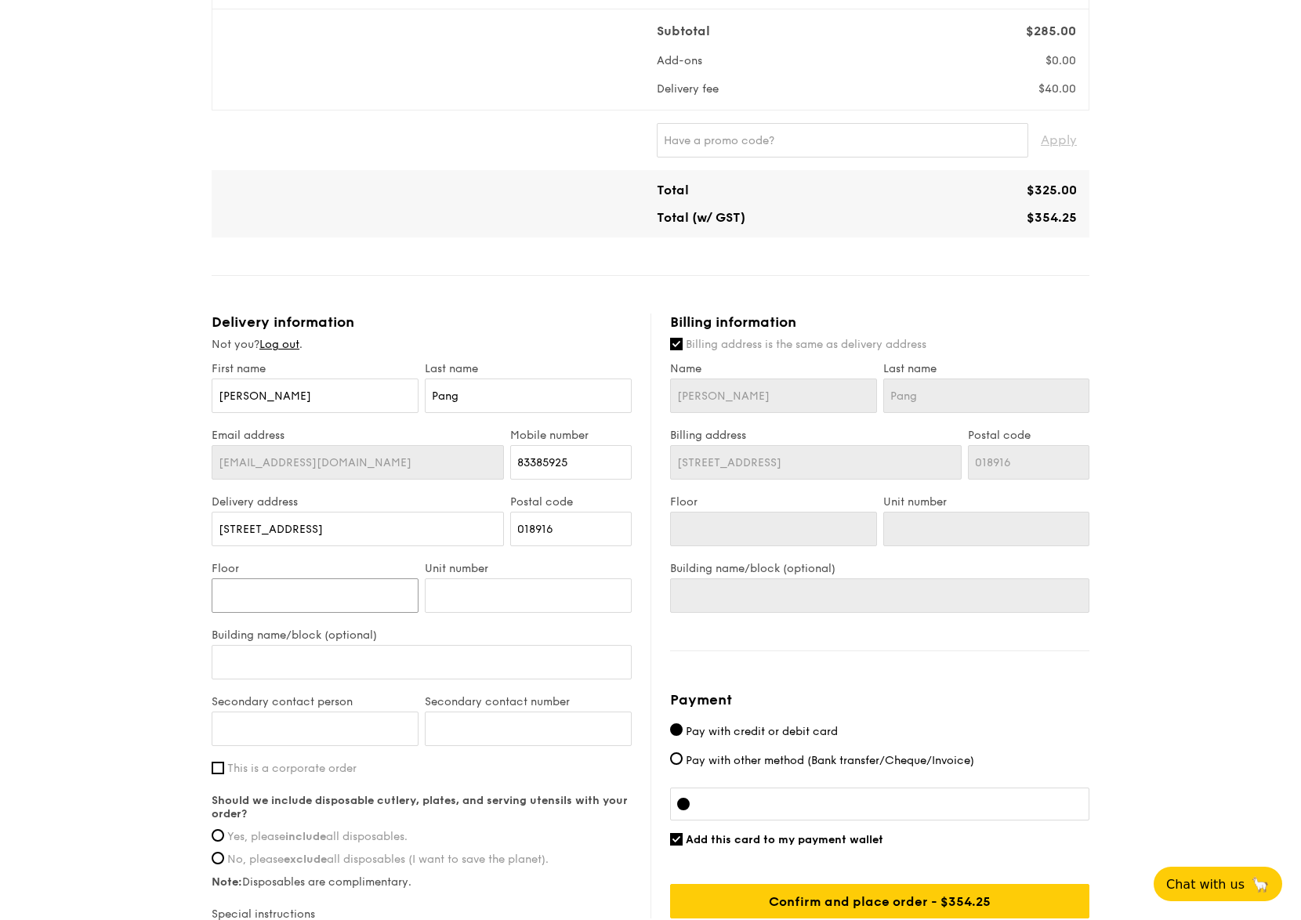
click at [300, 605] on input "Floor" at bounding box center [315, 595] width 207 height 34
type input "0"
type input "02"
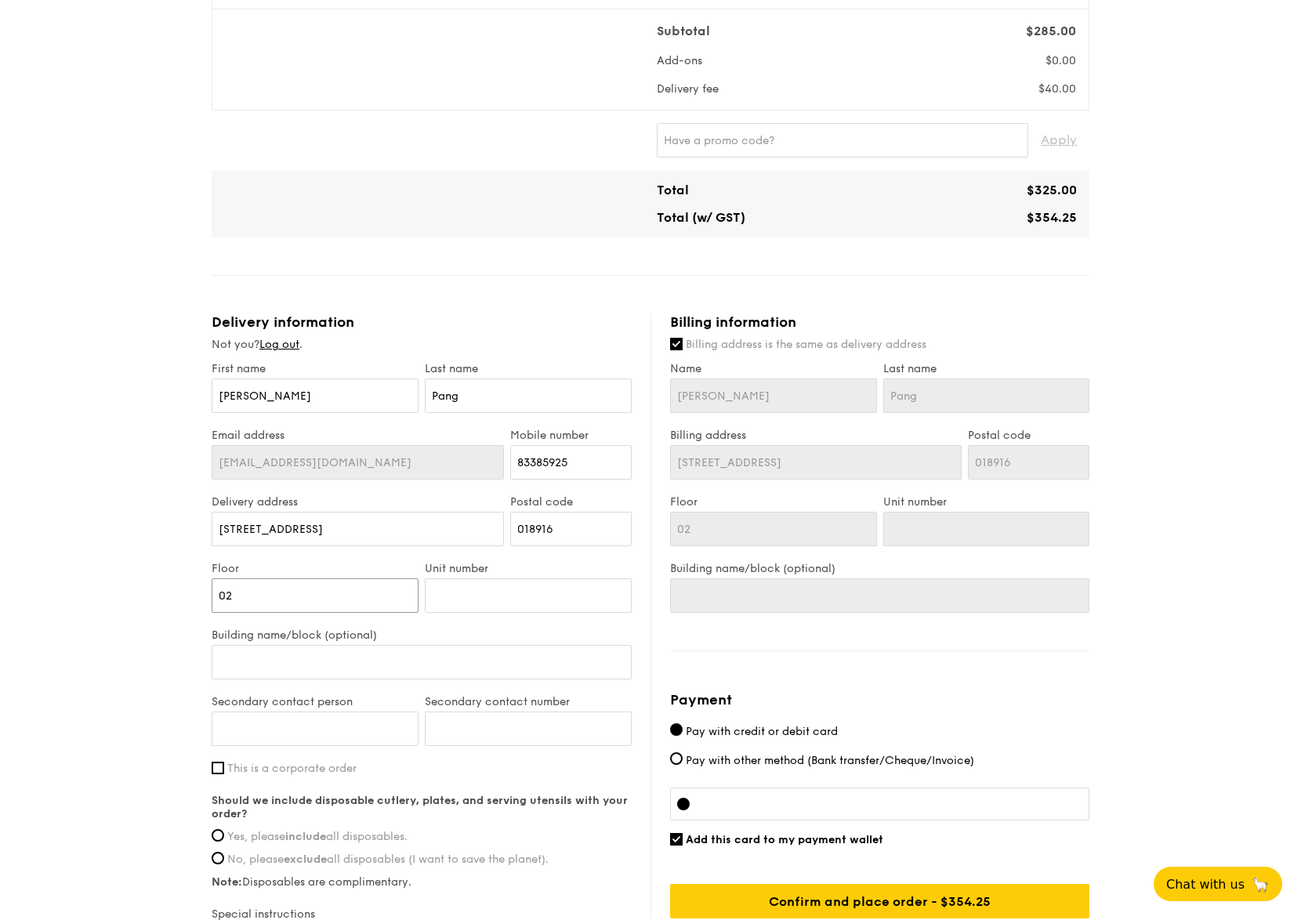
type input "02"
type input "0"
type input "00"
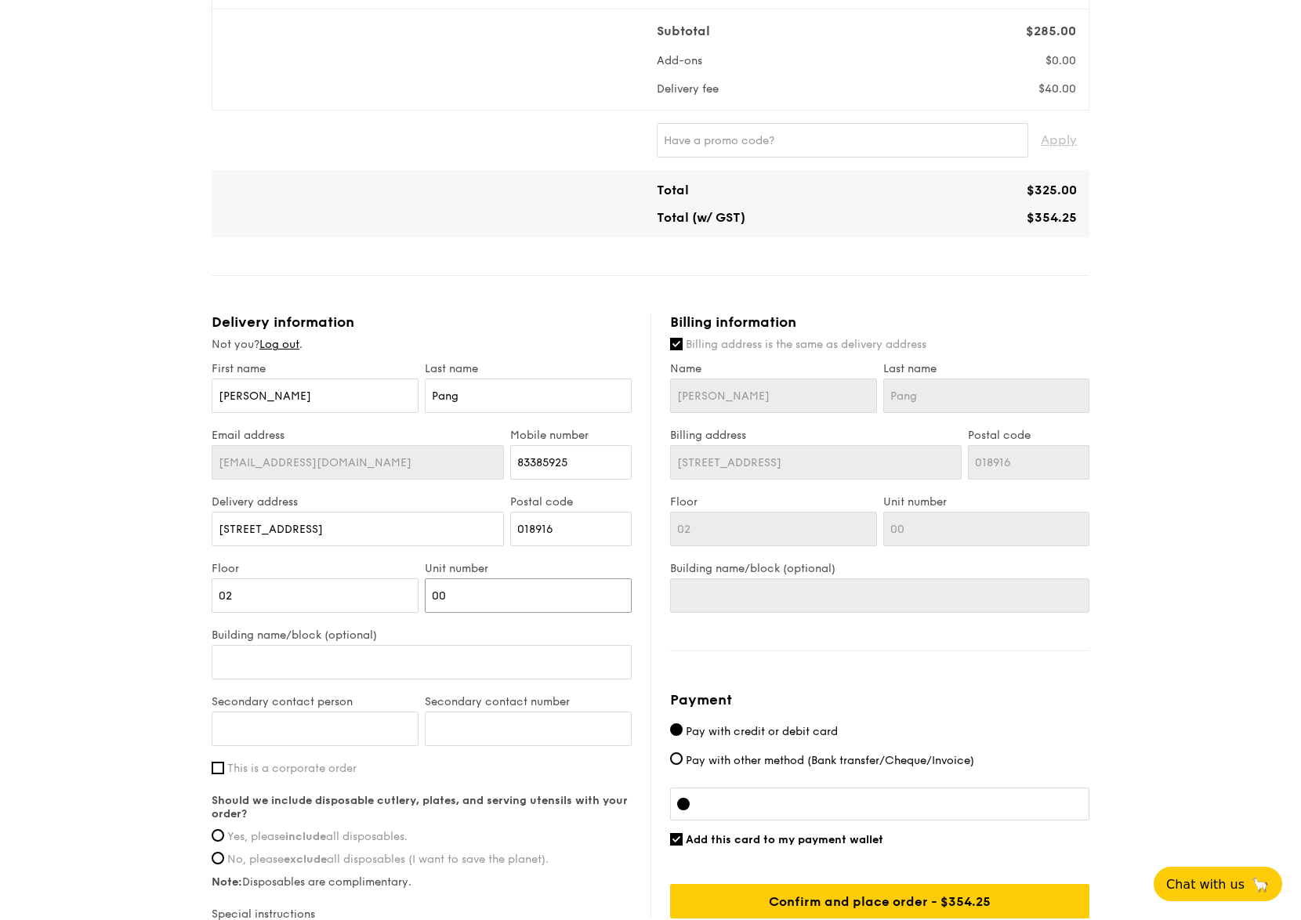
type input "00"
type input "I"
type input "IO"
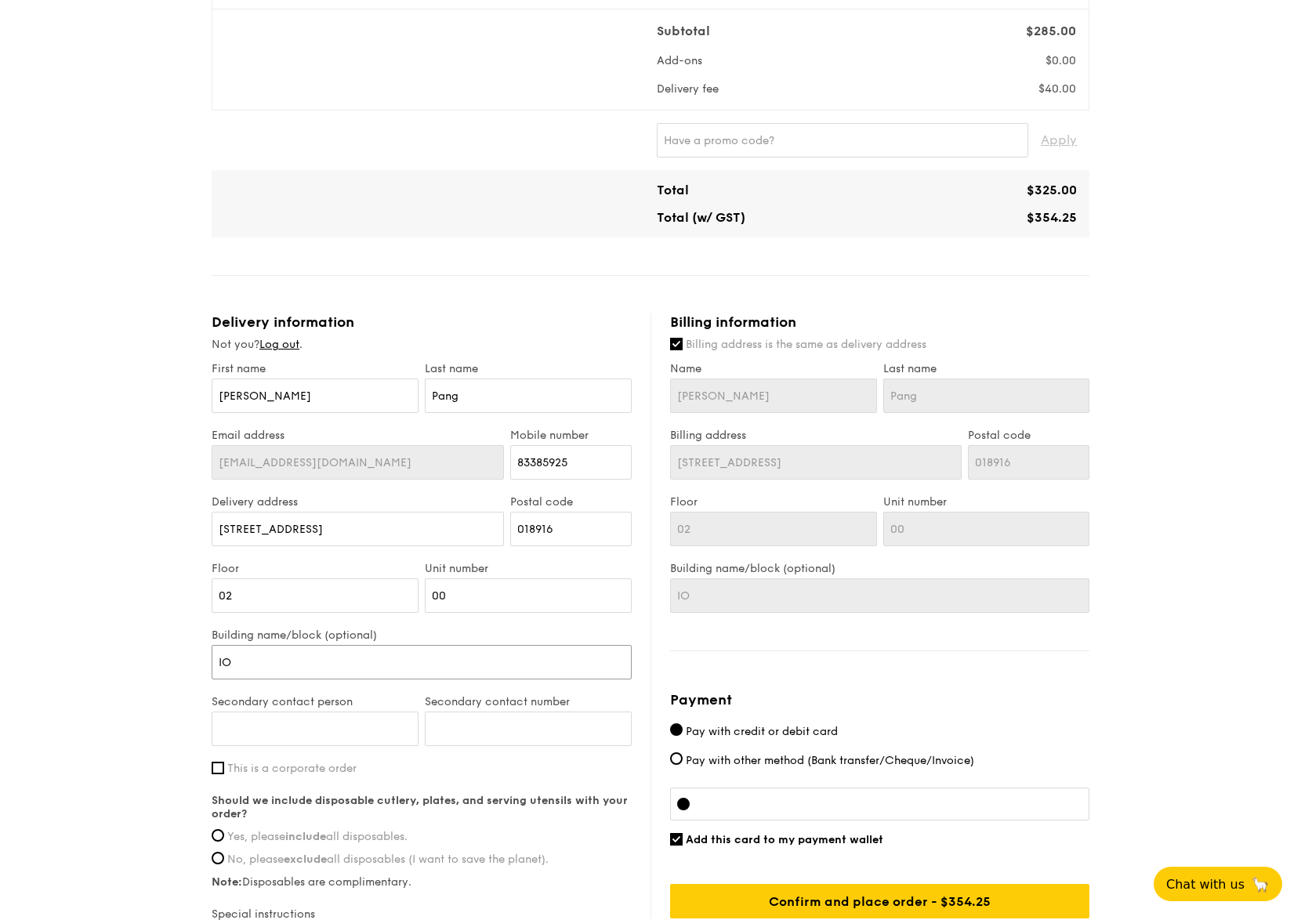
type input "IOI"
type input "IOI C"
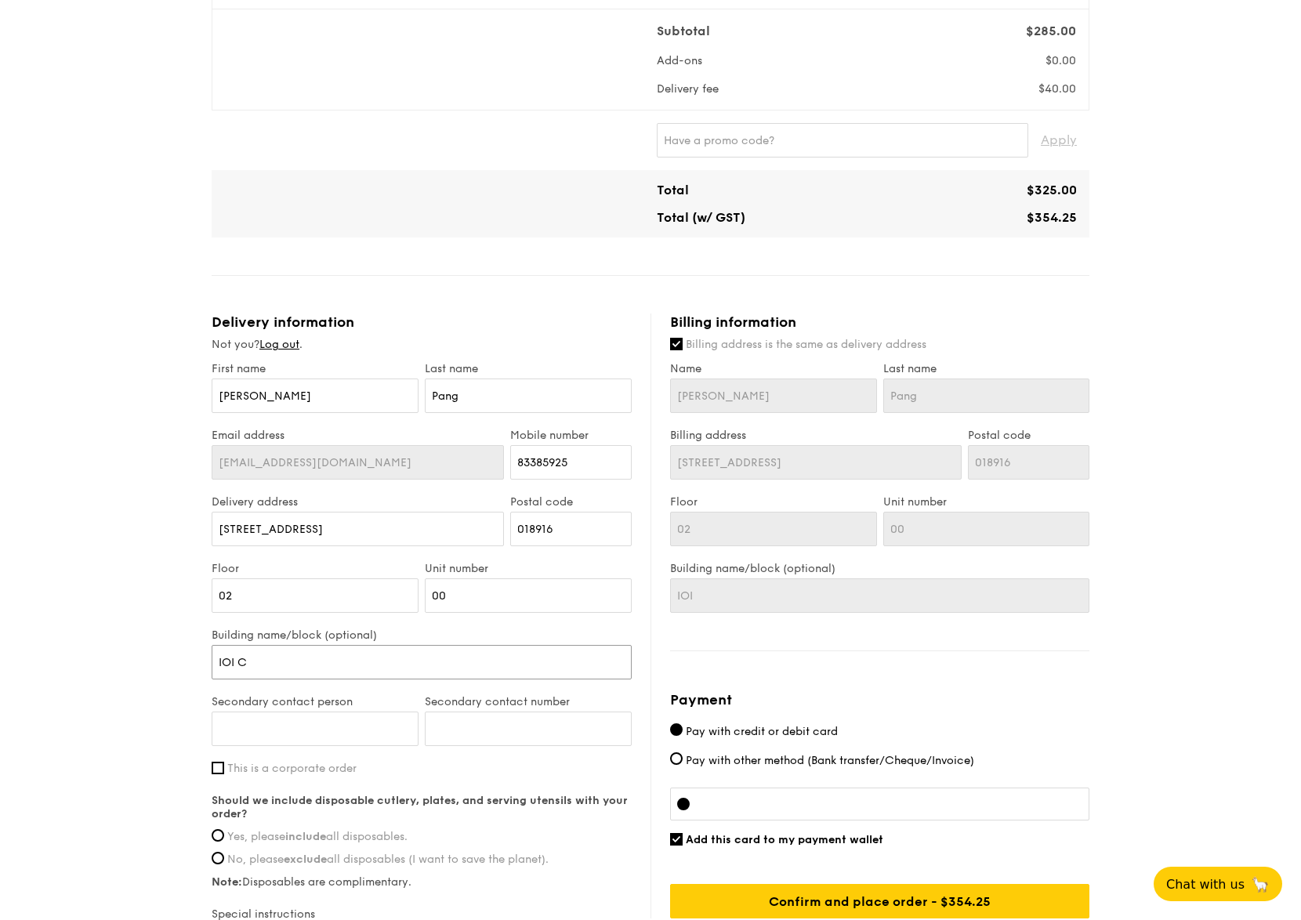
type input "IOI C"
type input "IOI Ce"
type input "IOI Cen"
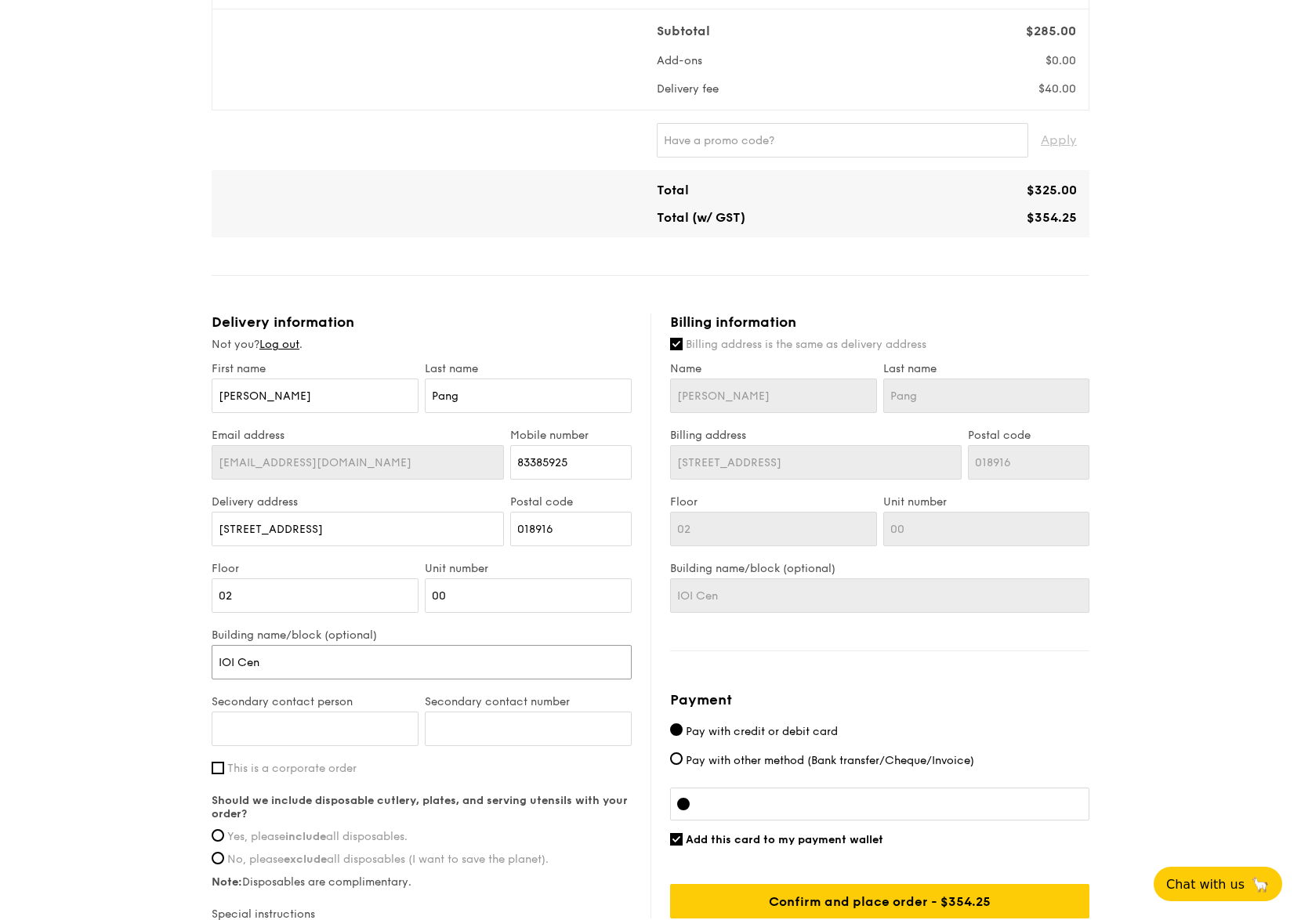
type input "IOI Cent"
type input "IOI Centr"
type input "IOI Centra"
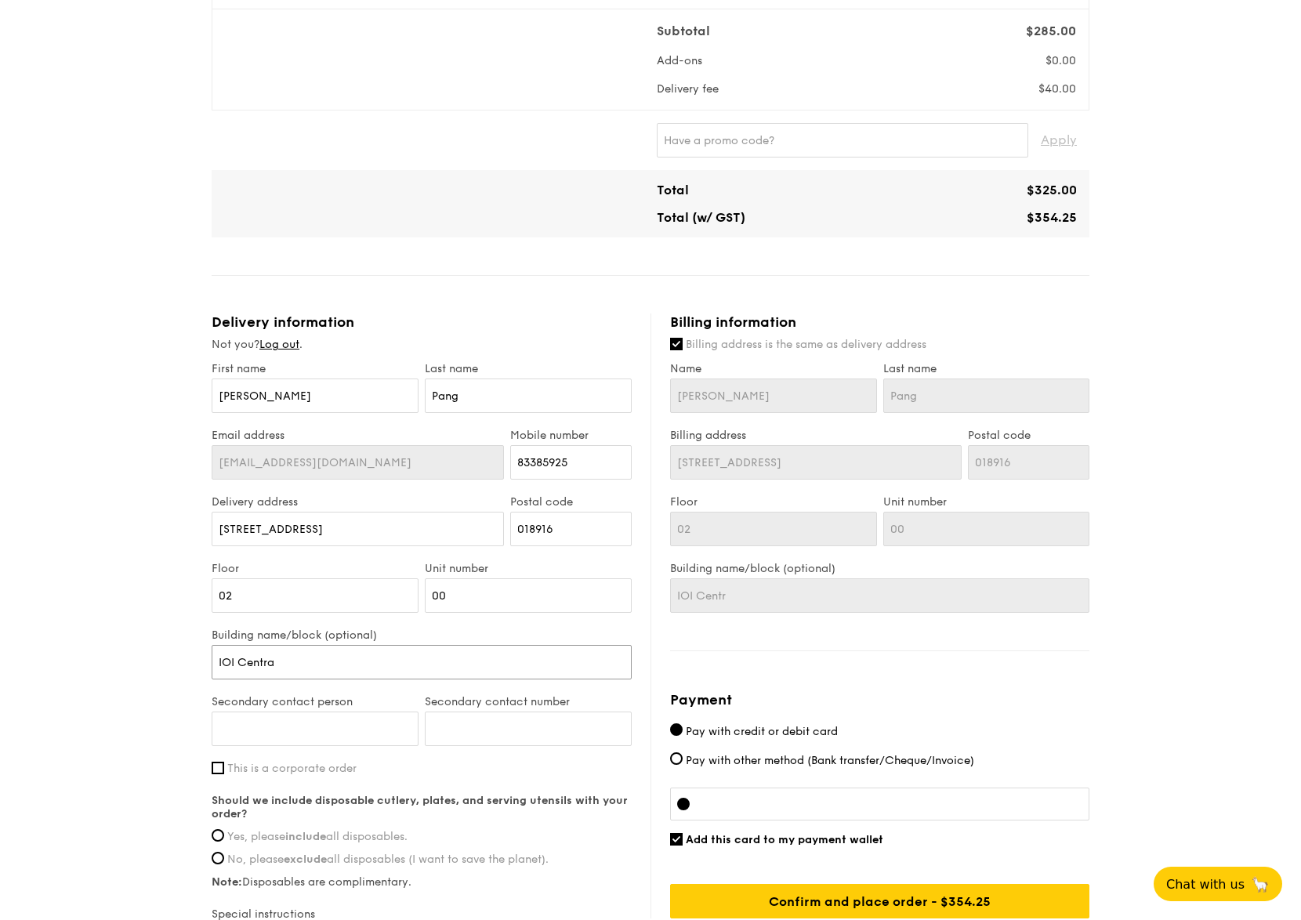
type input "IOI Centra"
type input "IOI Central"
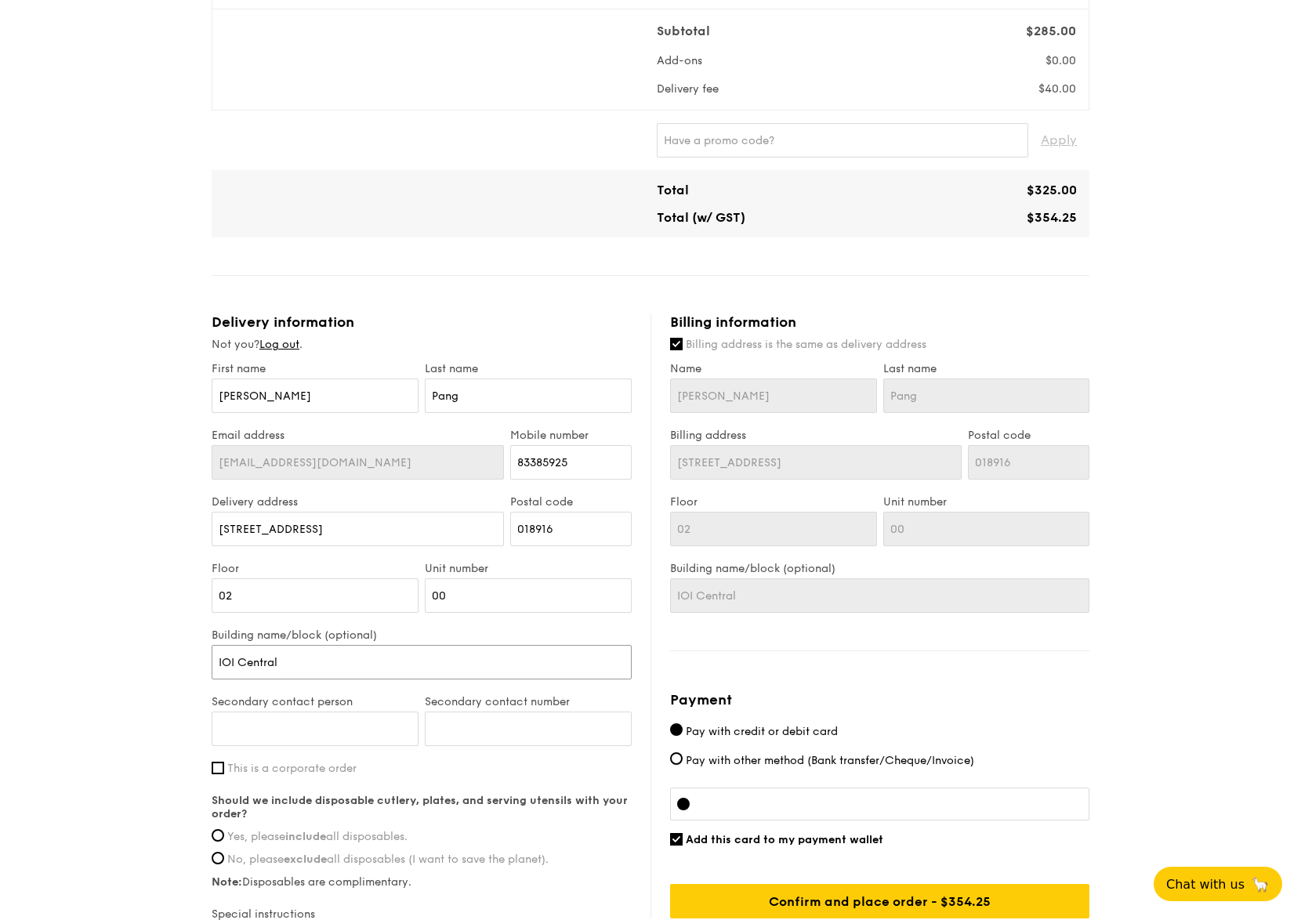
type input "IOI Central B"
type input "IOI Central Bo"
type input "IOI Central Bou"
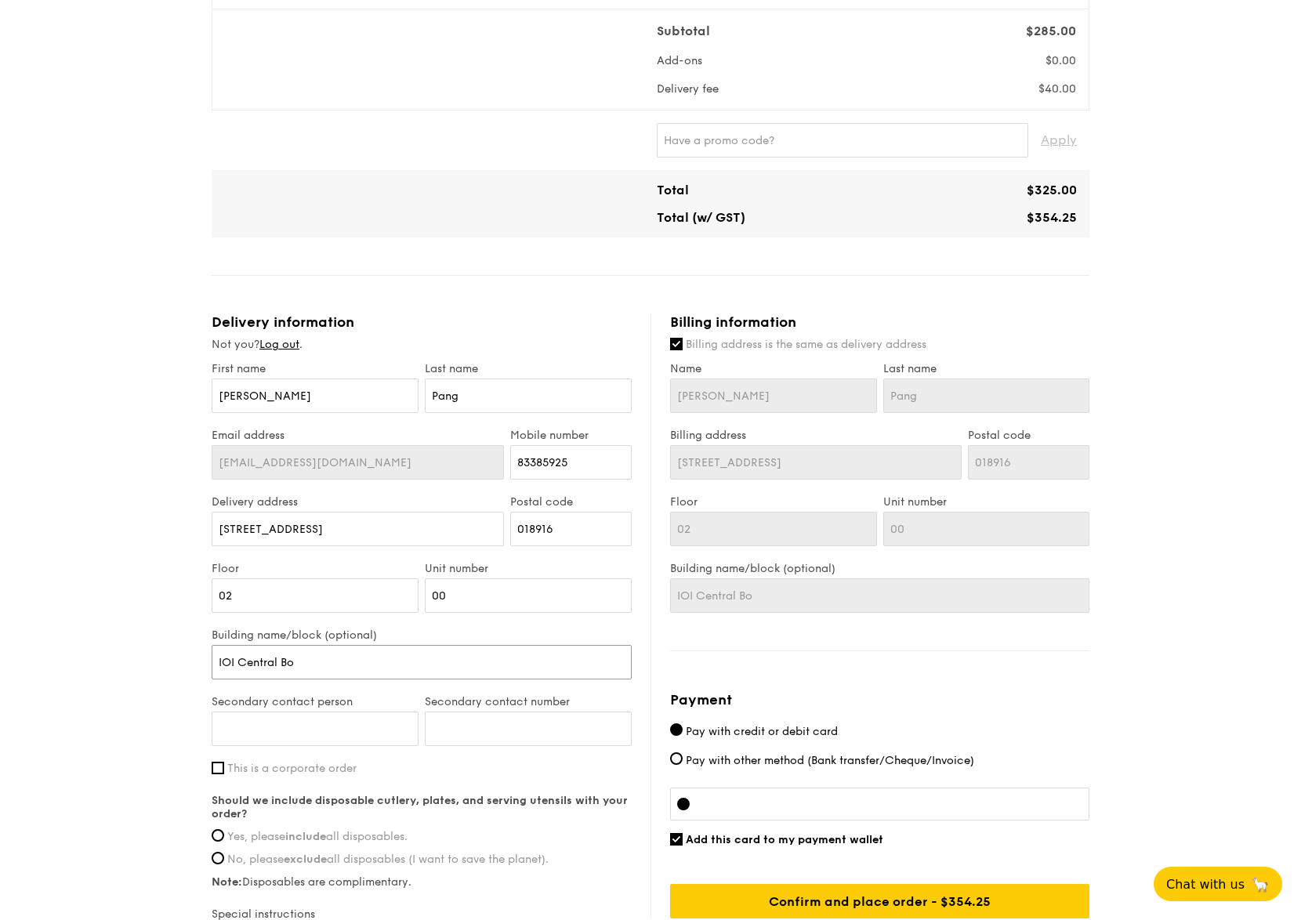
type input "IOI Central Bou"
type input "IOI Central Boul"
type input "IOI Central Boule"
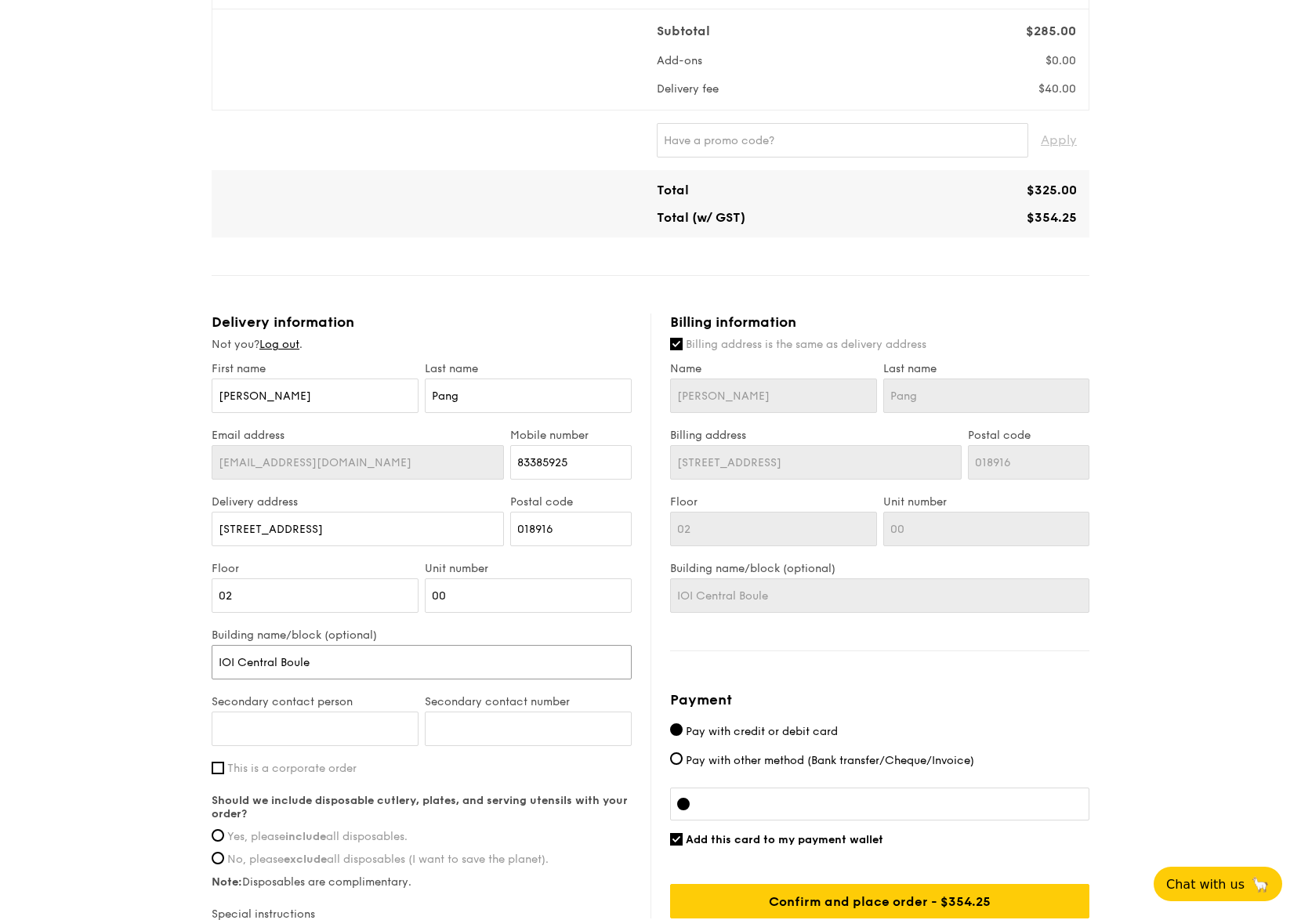
type input "IOI Central Boulev"
type input "IOI Central Bouleva"
type input "IOI Central Boulevar"
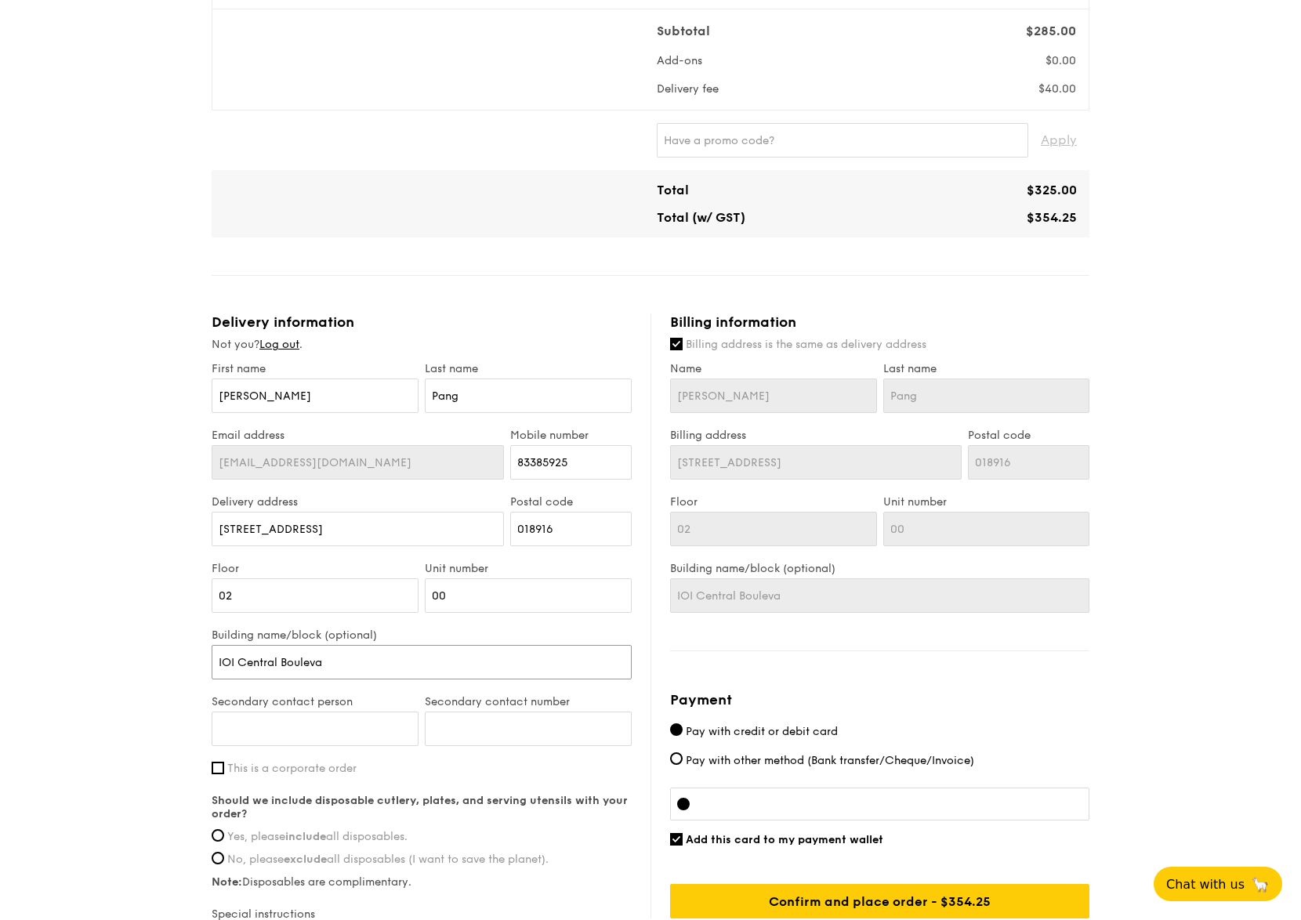
type input "IOI Central Boulevar"
type input "[GEOGRAPHIC_DATA]"
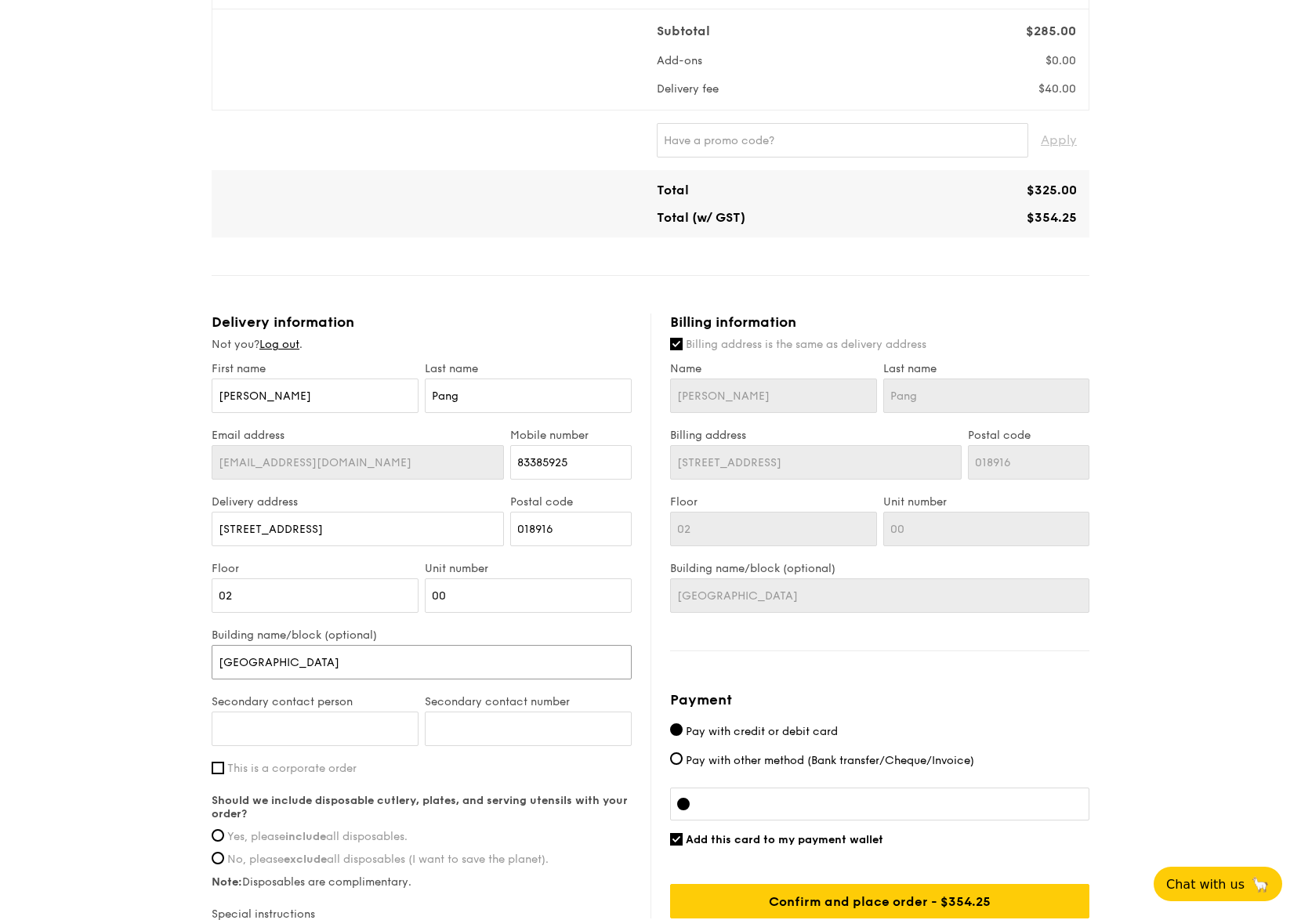
type input "[GEOGRAPHIC_DATA] E"
type input "[GEOGRAPHIC_DATA] Ea"
type input "[GEOGRAPHIC_DATA] Eas"
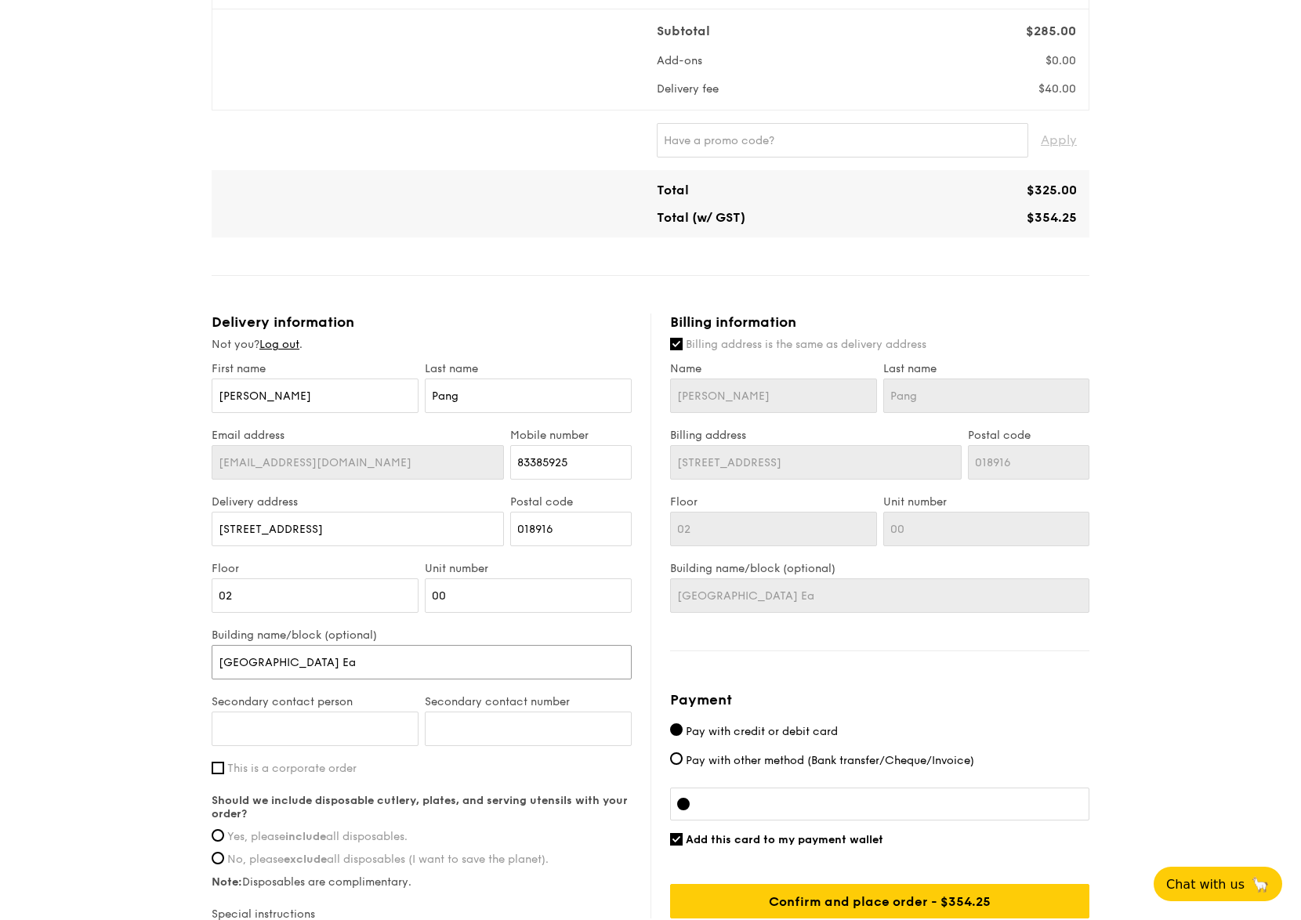
type input "[GEOGRAPHIC_DATA] Eas"
type input "[GEOGRAPHIC_DATA]"
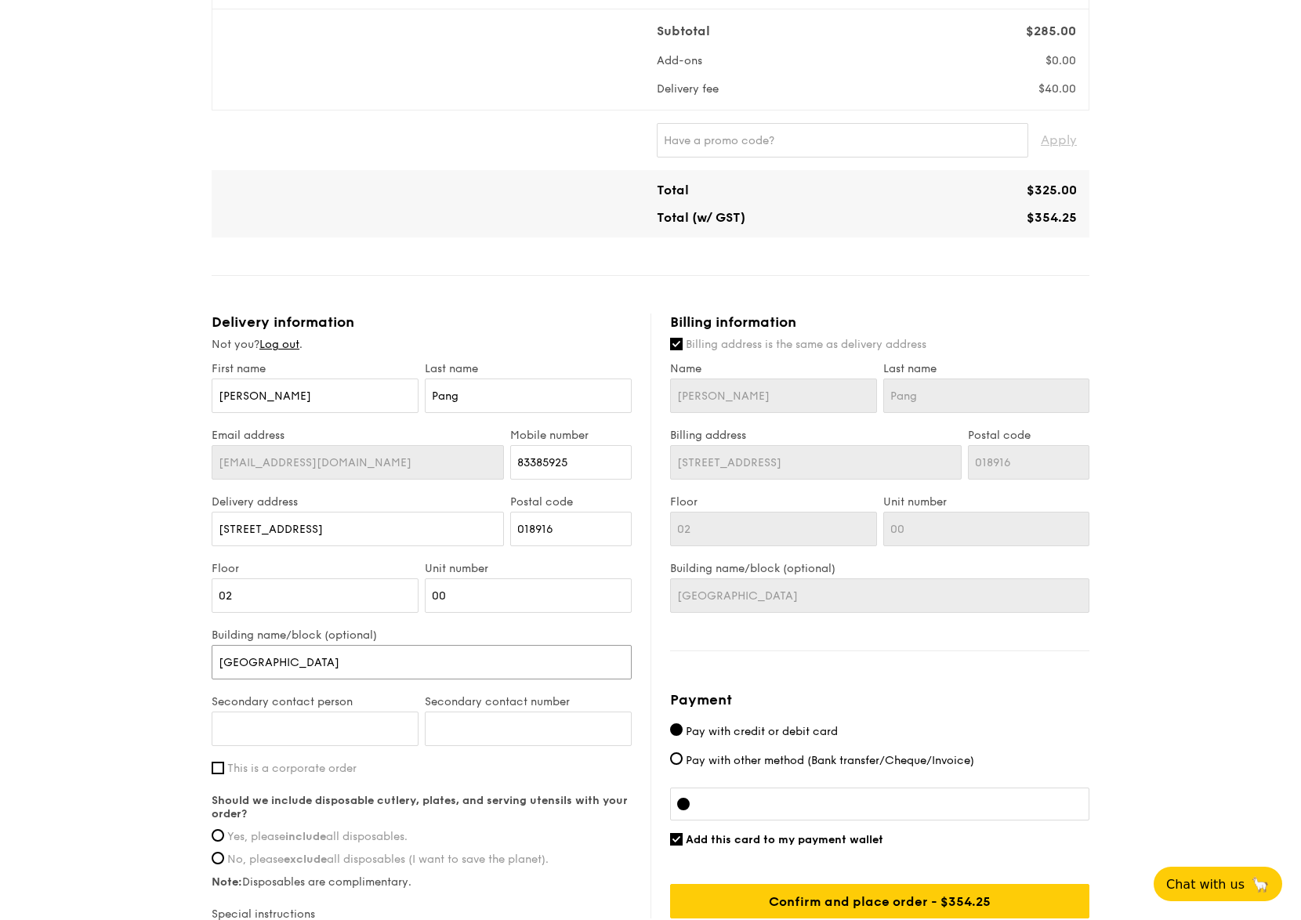
type input "[GEOGRAPHIC_DATA]"
type input "[GEOGRAPHIC_DATA] To"
type input "IOI [GEOGRAPHIC_DATA]"
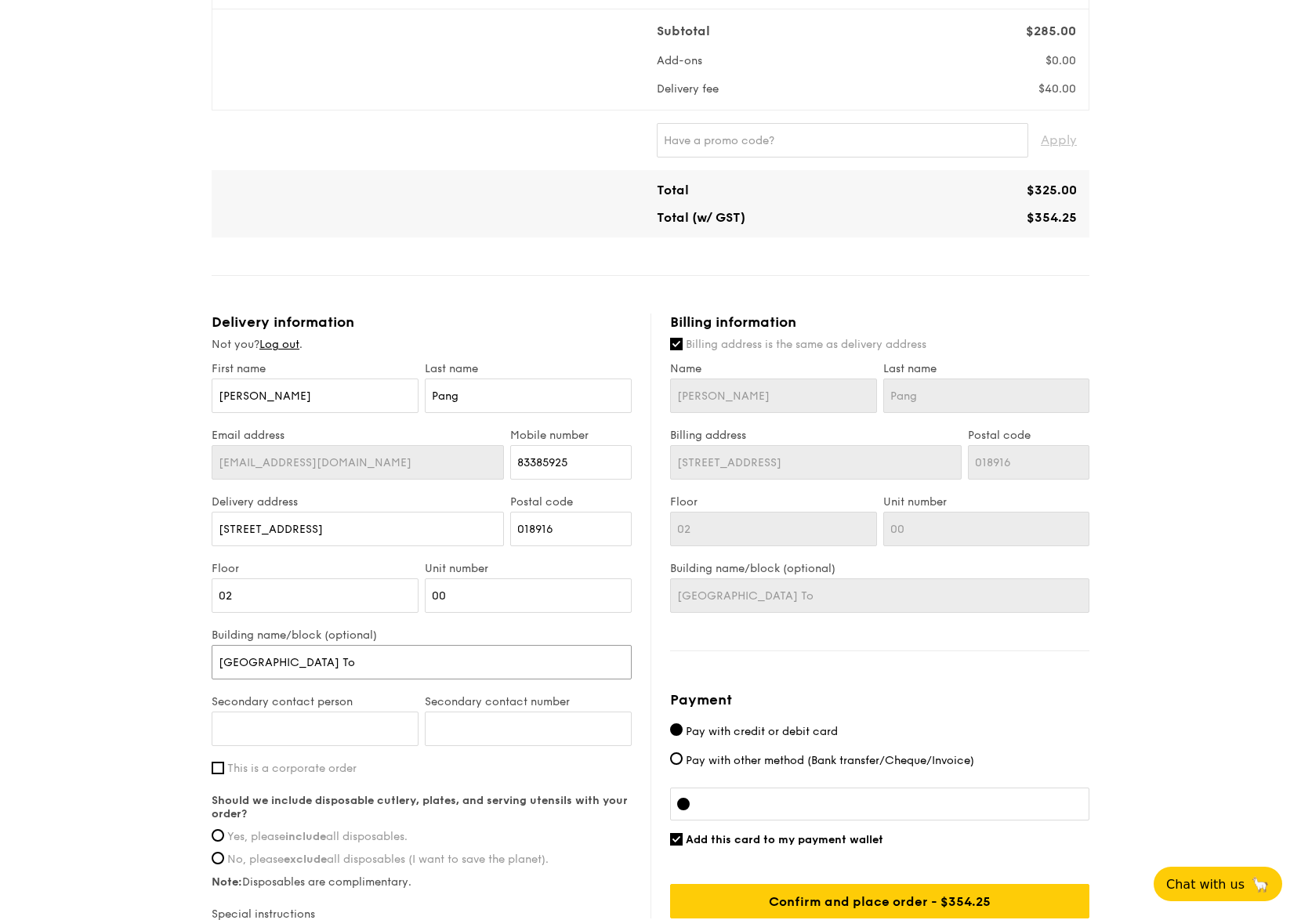
type input "IOI [GEOGRAPHIC_DATA]"
type input "[GEOGRAPHIC_DATA][PERSON_NAME]"
type input "[GEOGRAPHIC_DATA]"
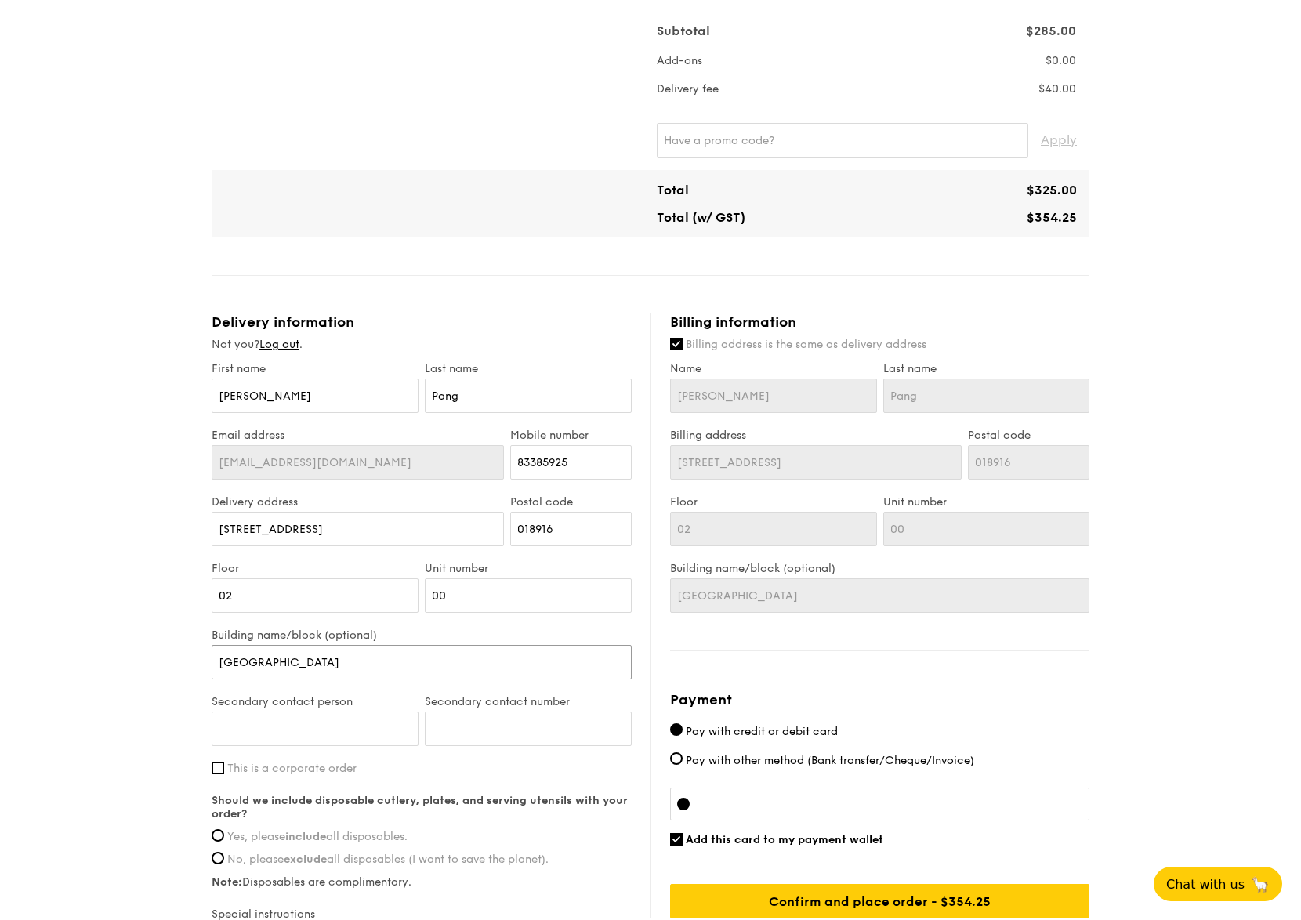
type input "[GEOGRAPHIC_DATA]"
click at [262, 734] on input "Secondary contact person" at bounding box center [315, 729] width 207 height 34
type input "GY"
click at [504, 721] on input "Secondary contact number" at bounding box center [528, 729] width 207 height 34
click at [219, 769] on input "This is a corporate order" at bounding box center [218, 768] width 13 height 13
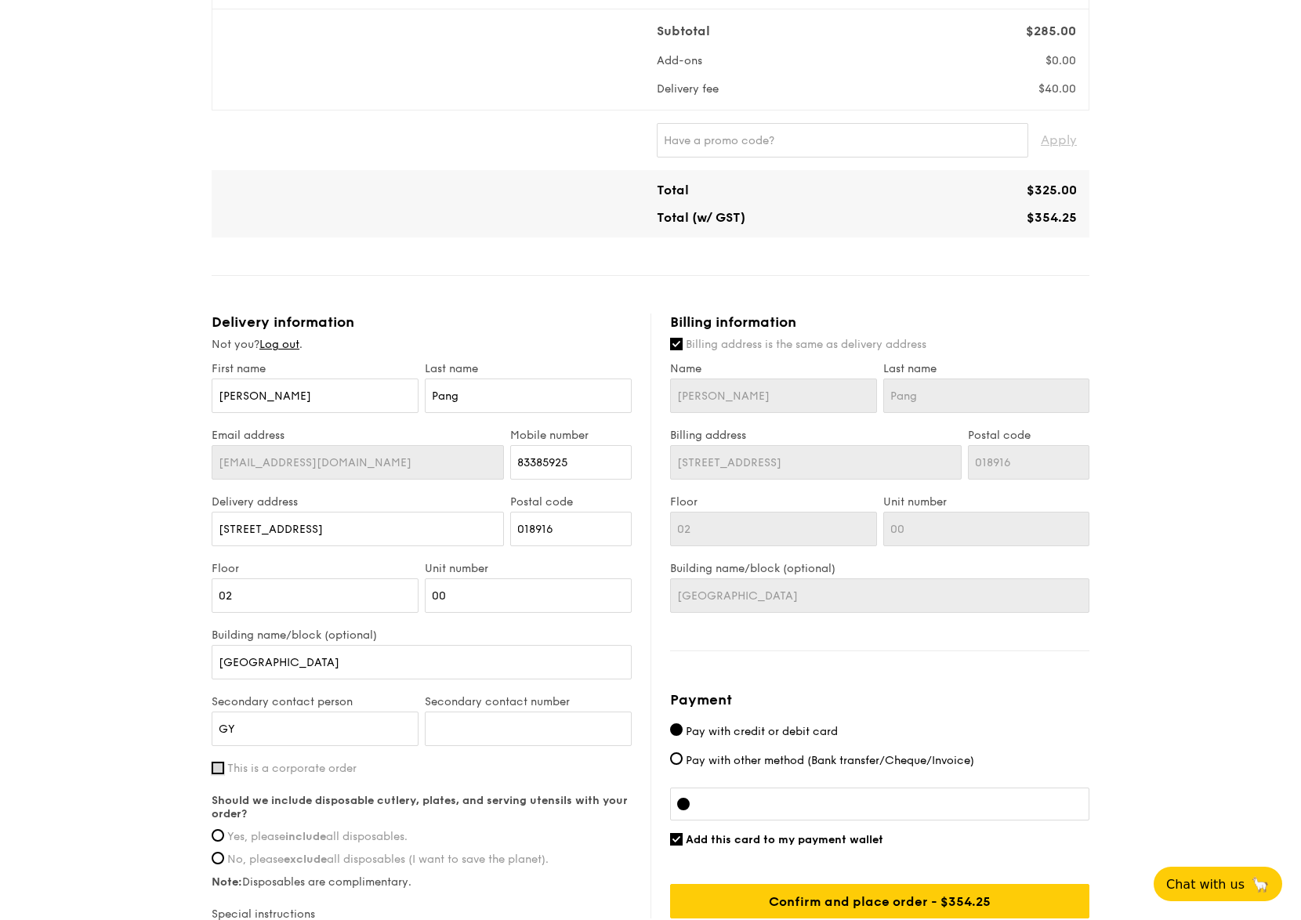
checkbox input "true"
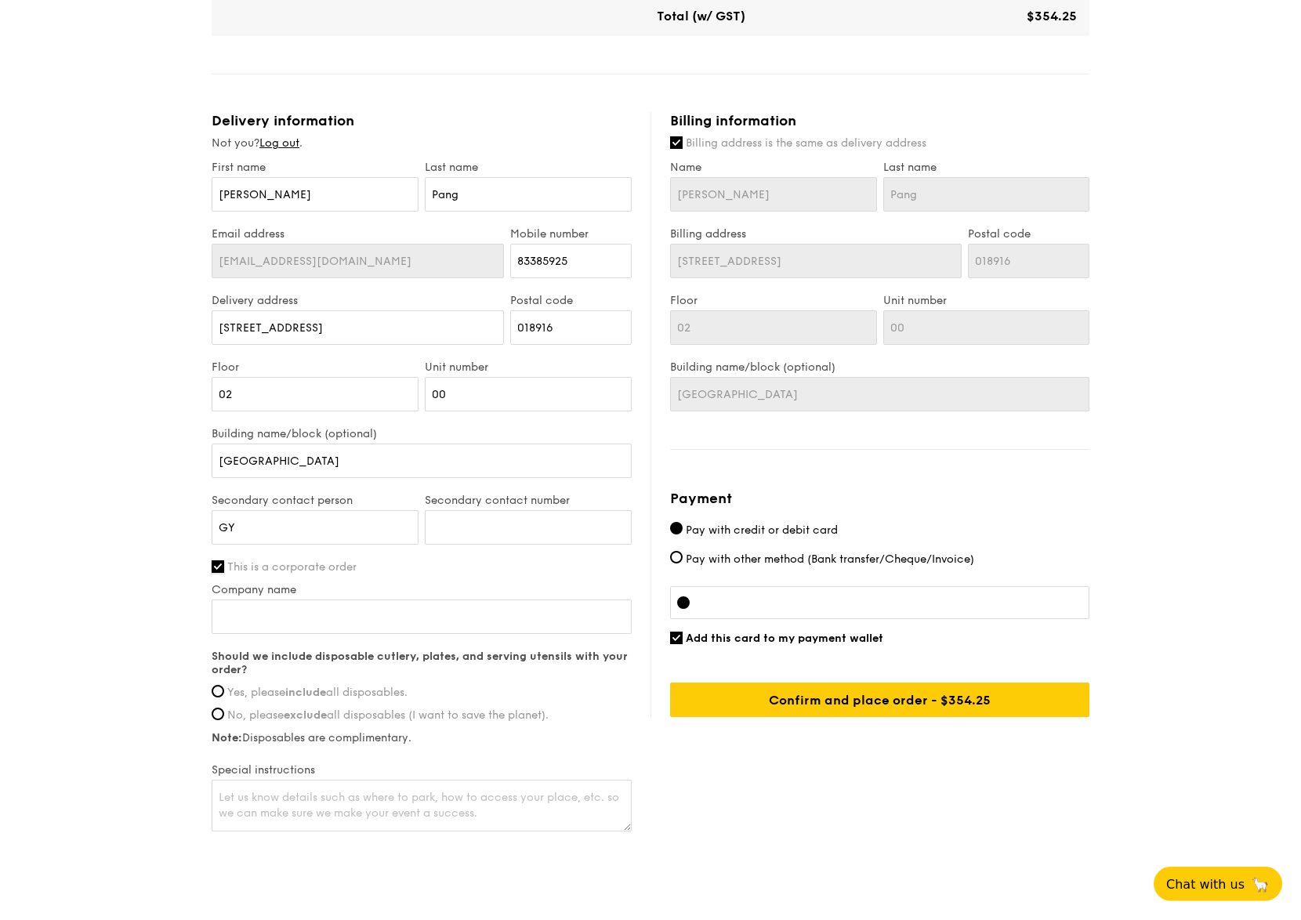
scroll to position [680, 0]
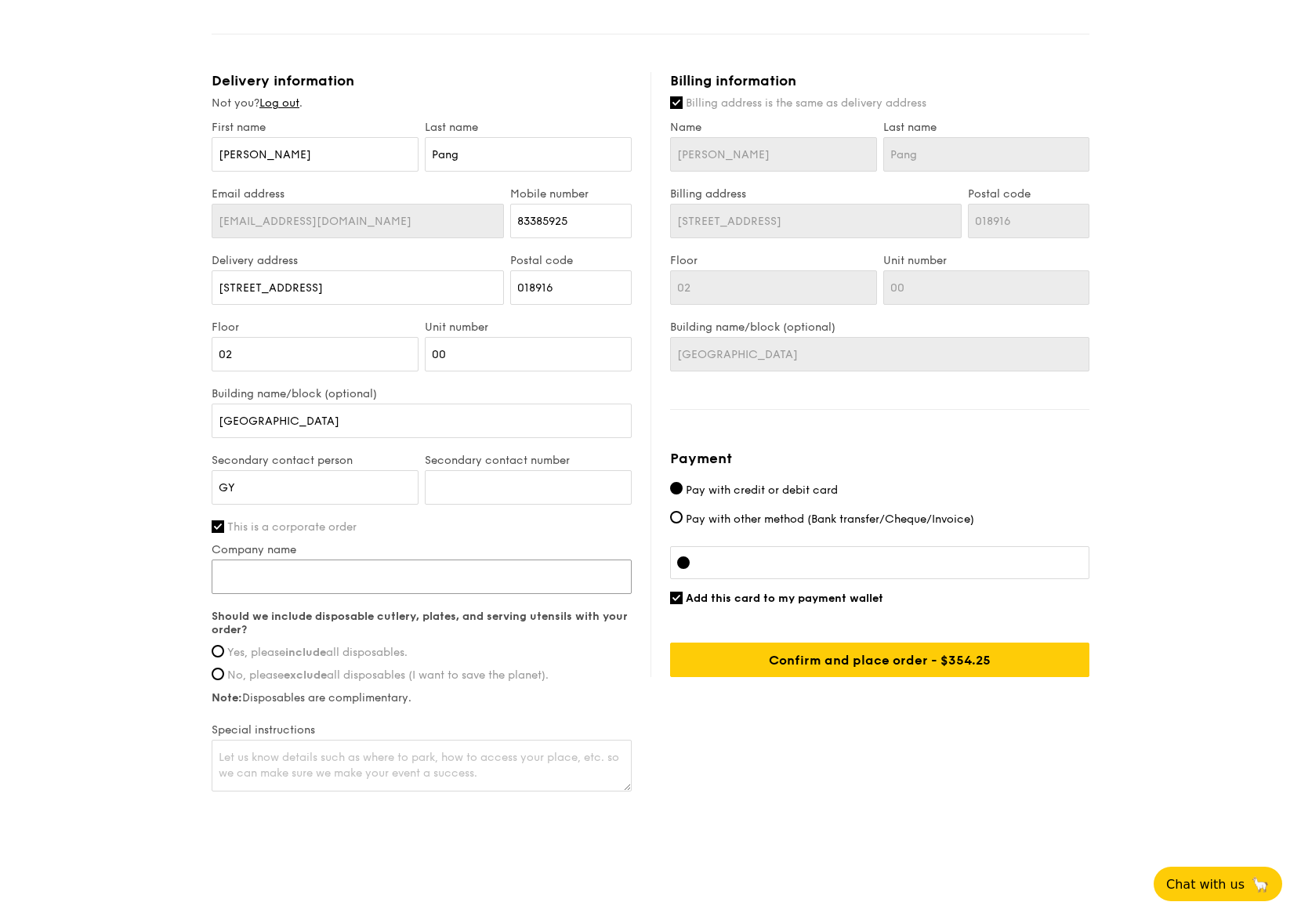
click at [276, 576] on input "Company name" at bounding box center [422, 577] width 420 height 34
type input "A100"
click at [221, 658] on input "Yes, please include all disposables." at bounding box center [218, 651] width 13 height 13
radio input "true"
click at [235, 757] on textarea at bounding box center [422, 766] width 420 height 52
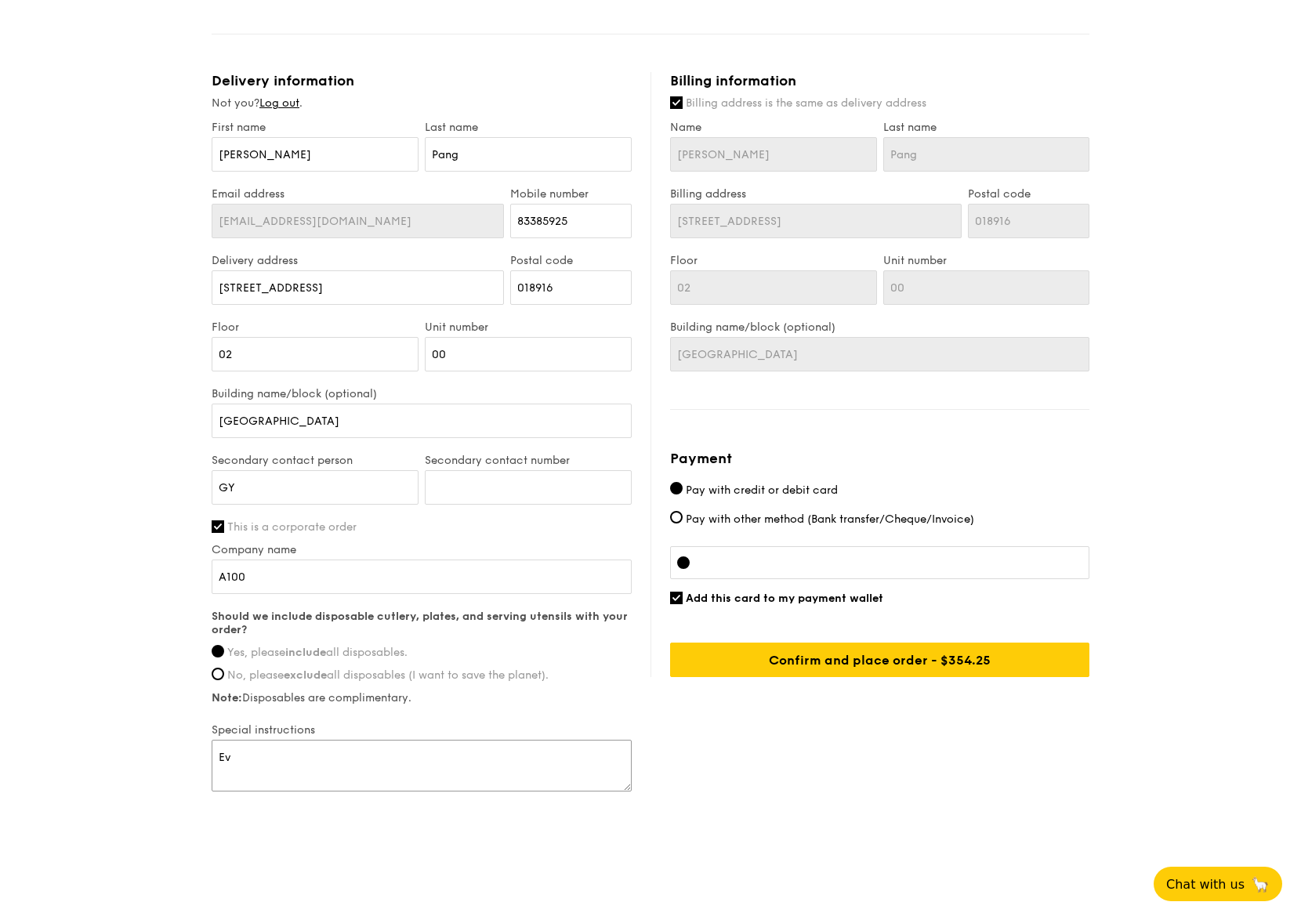
type textarea "E"
type textarea "C"
click at [498, 765] on textarea "Arrange for pass at Level 2 for delivery personnel. PLease contact when you are…" at bounding box center [422, 766] width 420 height 52
type textarea "Arrange for pass at Level 2 for delivery personnel. Please contact when you are…"
click at [845, 670] on input "Confirm and place order - $354.25" at bounding box center [879, 660] width 419 height 34
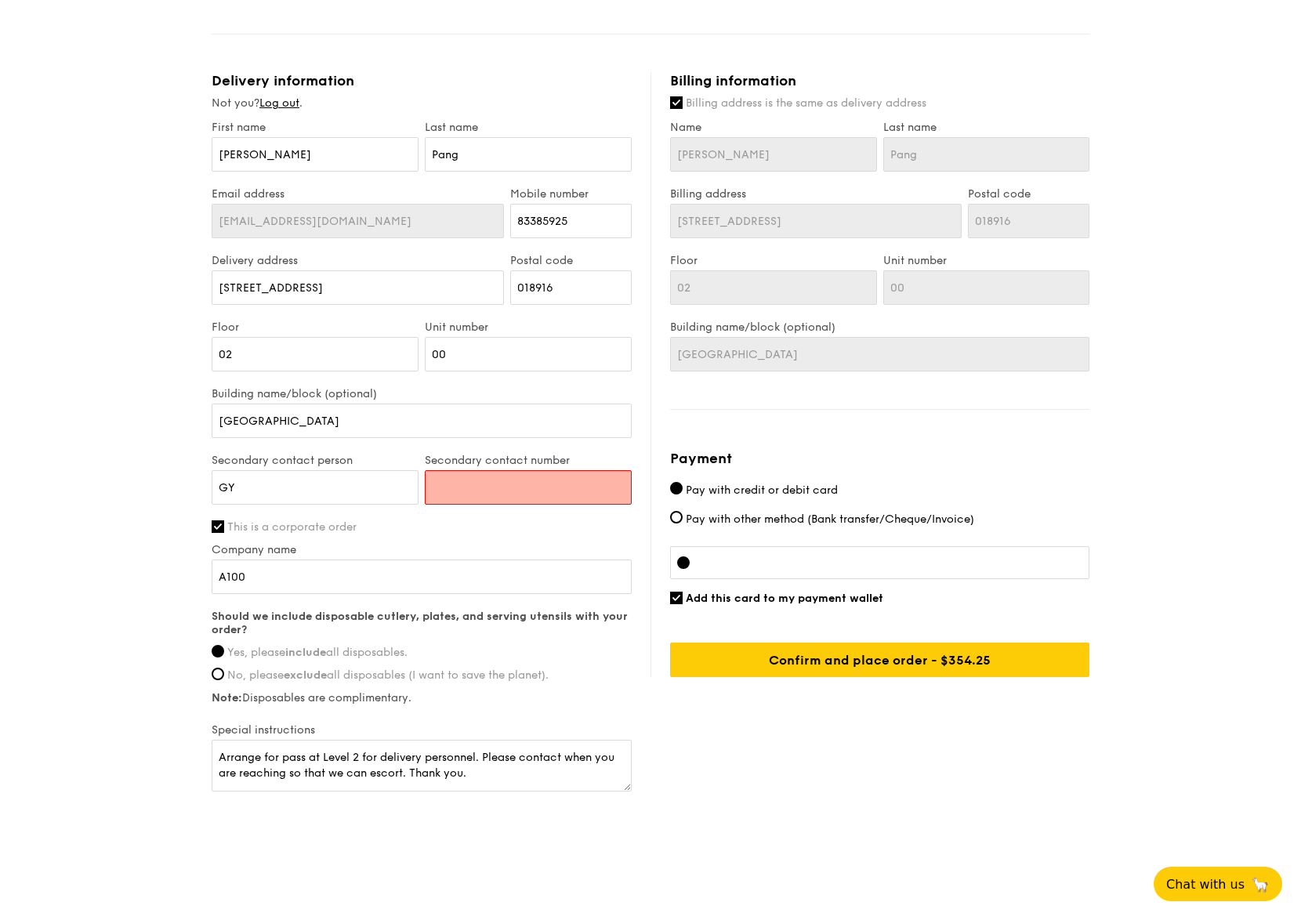
click at [485, 488] on input "Secondary contact number" at bounding box center [528, 487] width 207 height 34
drag, startPoint x: 459, startPoint y: 488, endPoint x: 396, endPoint y: 488, distance: 63.5
click at [425, 488] on input "Secondary contact number" at bounding box center [528, 487] width 207 height 34
click at [462, 493] on input "Secondary contact number" at bounding box center [528, 487] width 207 height 34
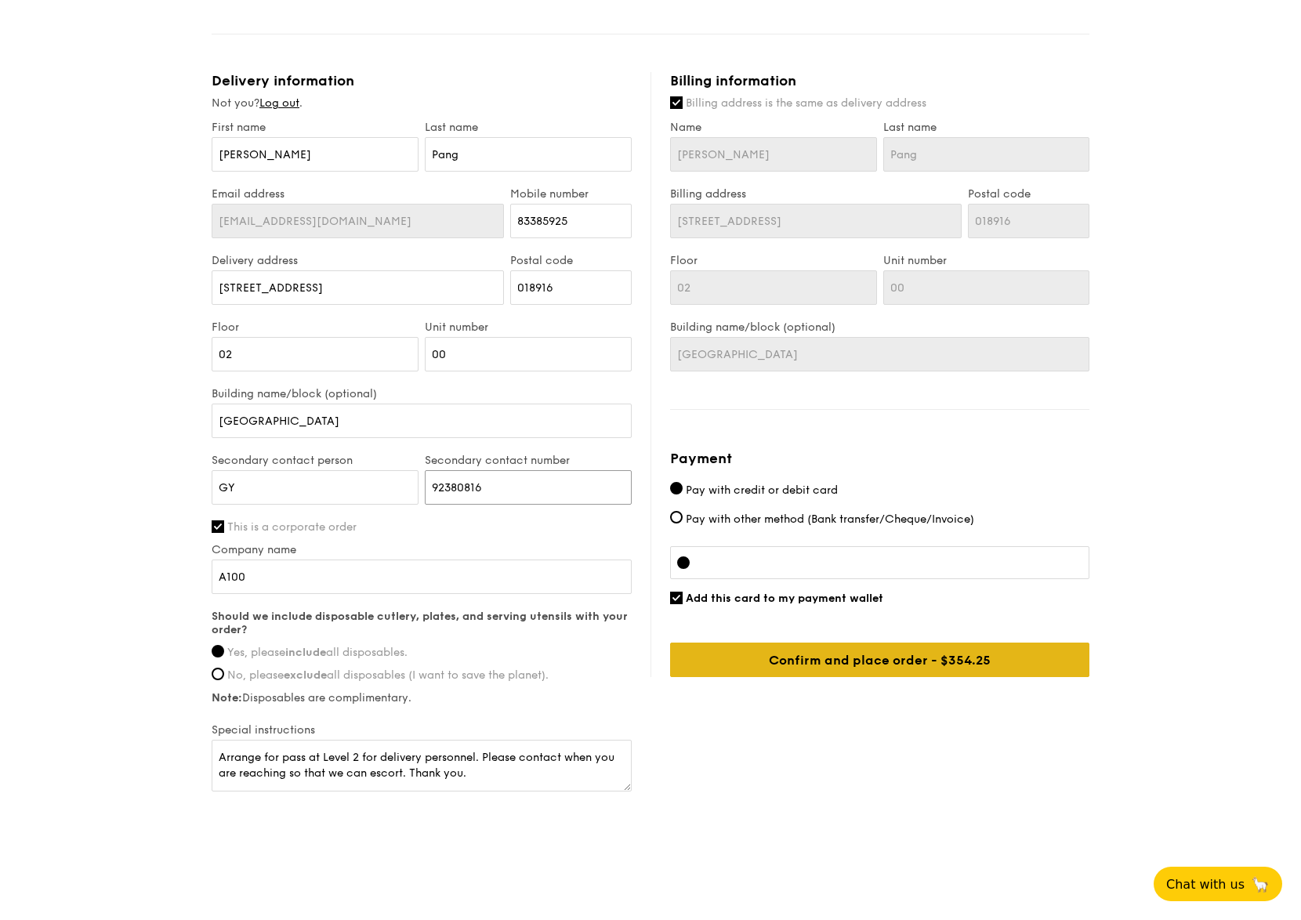
type input "92380816"
click at [799, 675] on input "Confirm and place order - $354.25" at bounding box center [879, 660] width 419 height 34
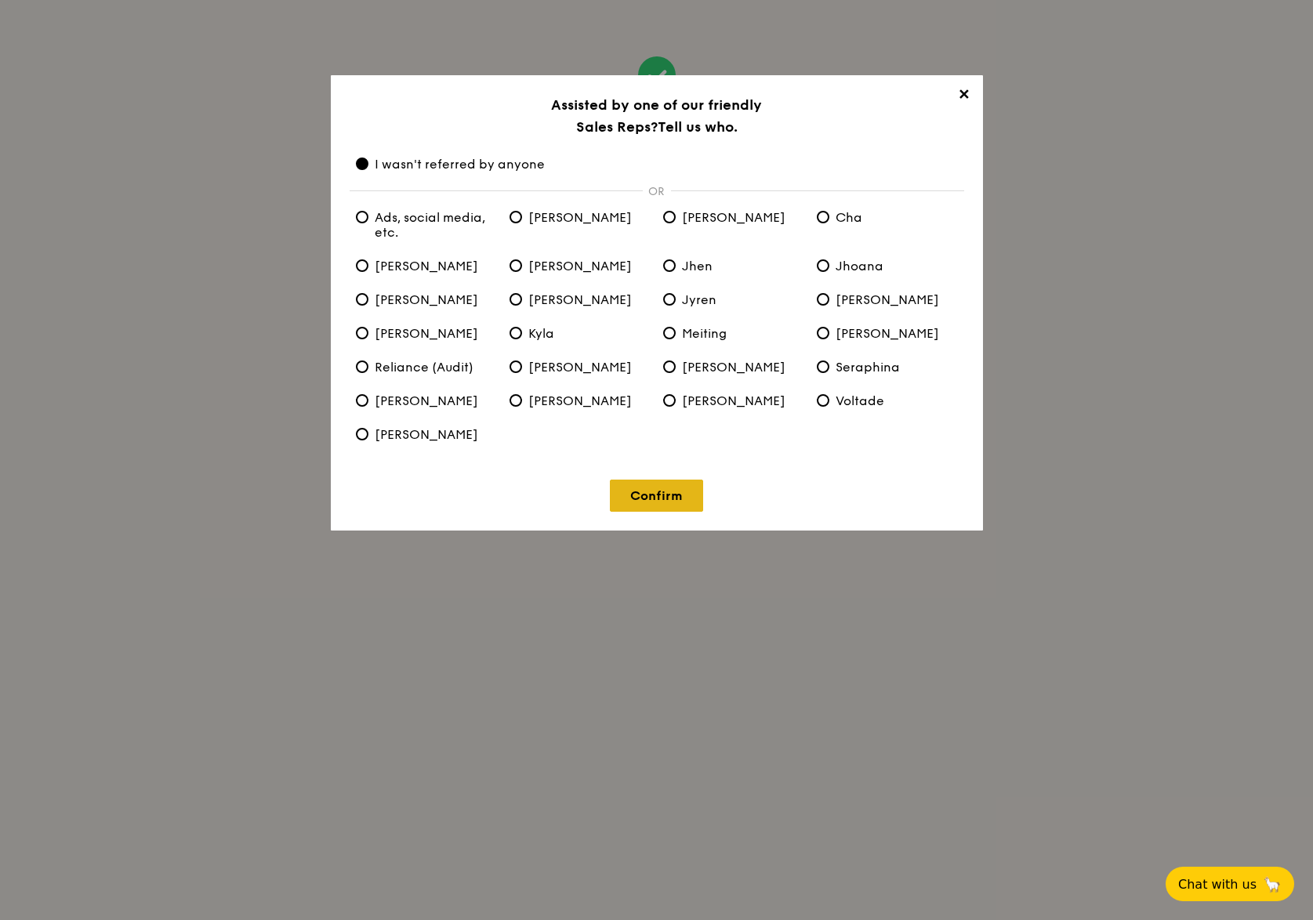
click at [669, 503] on link "Confirm" at bounding box center [656, 496] width 93 height 32
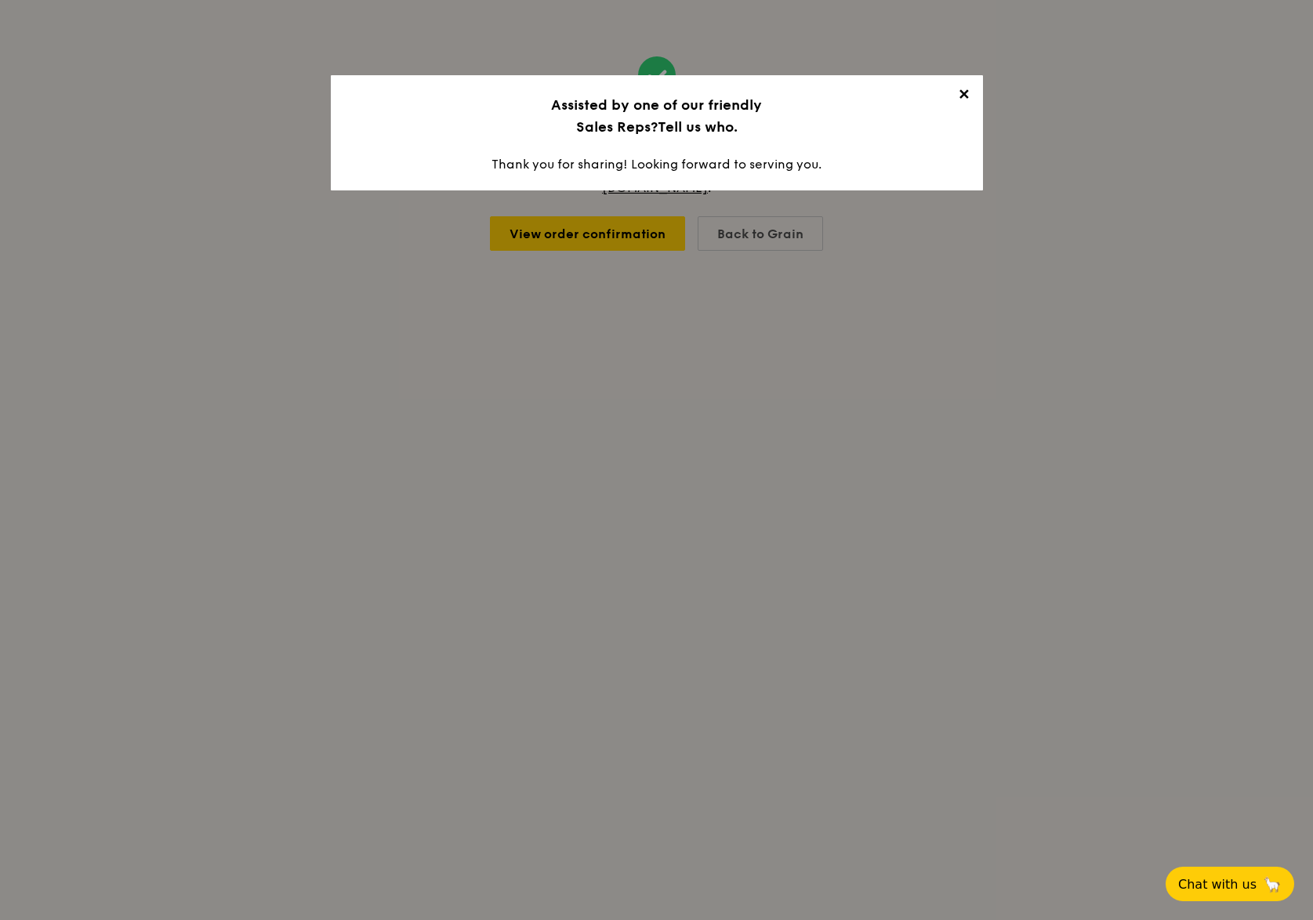
click at [969, 91] on span "✕" at bounding box center [964, 97] width 22 height 22
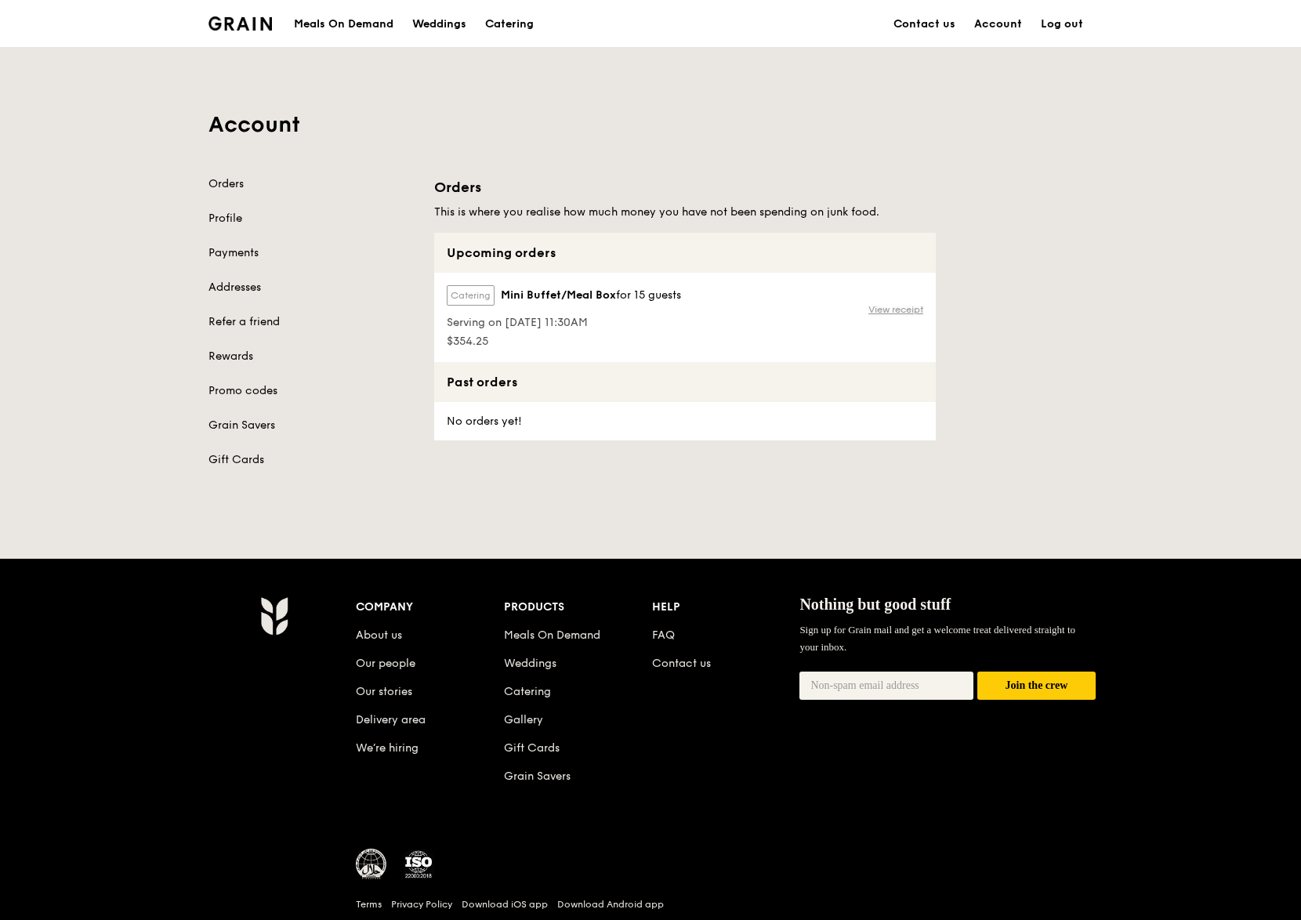
click at [891, 310] on link "View receipt" at bounding box center [895, 309] width 55 height 13
